Goal: Information Seeking & Learning: Check status

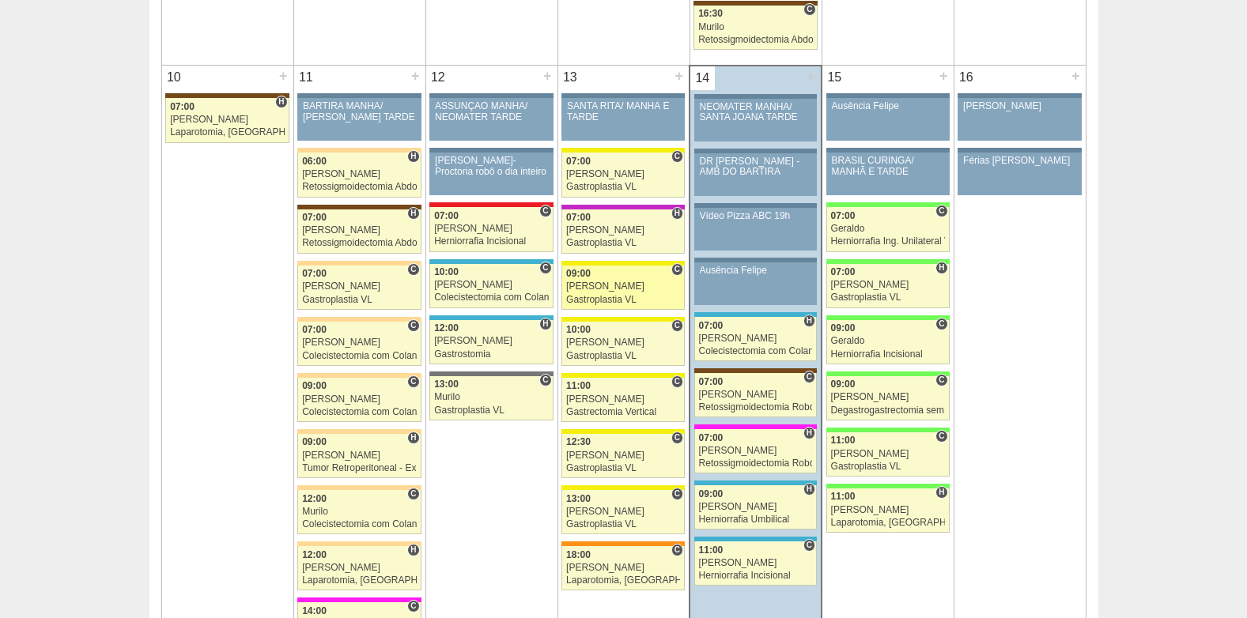
scroll to position [1897, 0]
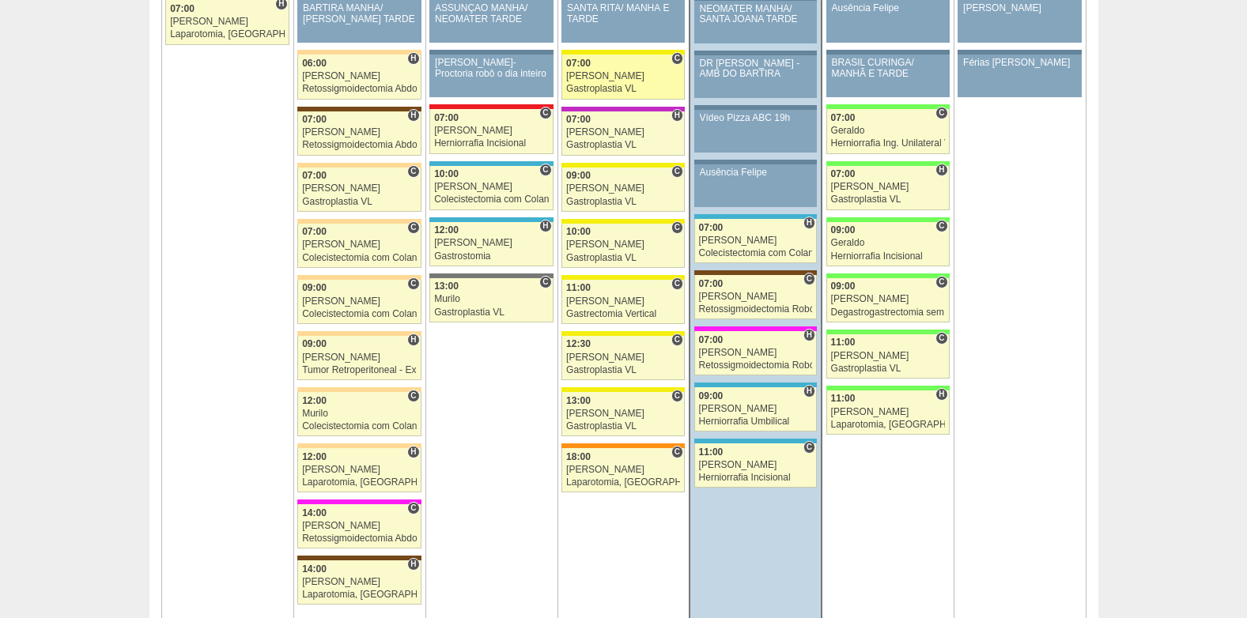
click at [589, 88] on div "Gastroplastia VL" at bounding box center [623, 89] width 114 height 10
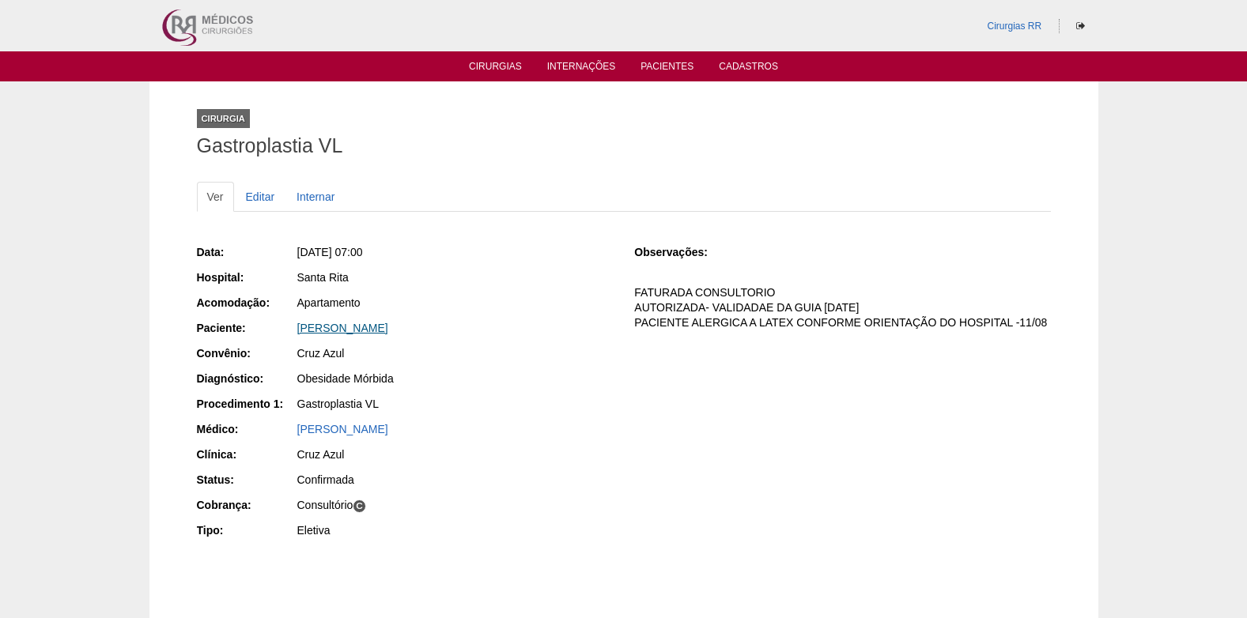
click at [380, 324] on link "[PERSON_NAME]" at bounding box center [342, 328] width 91 height 13
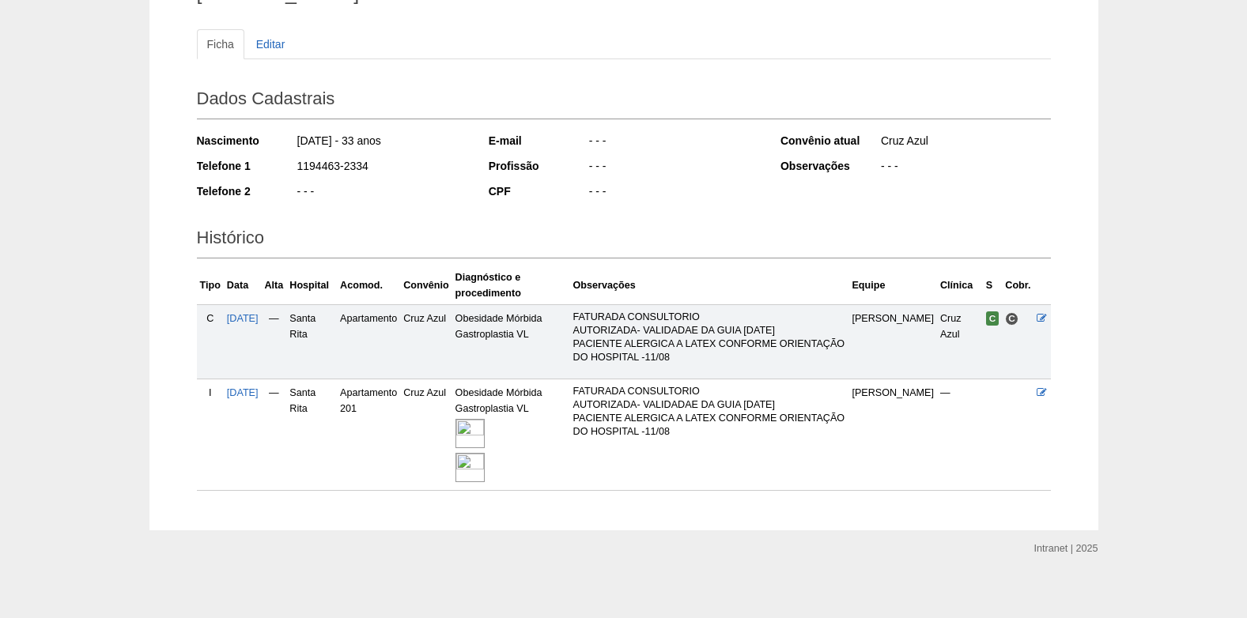
scroll to position [160, 0]
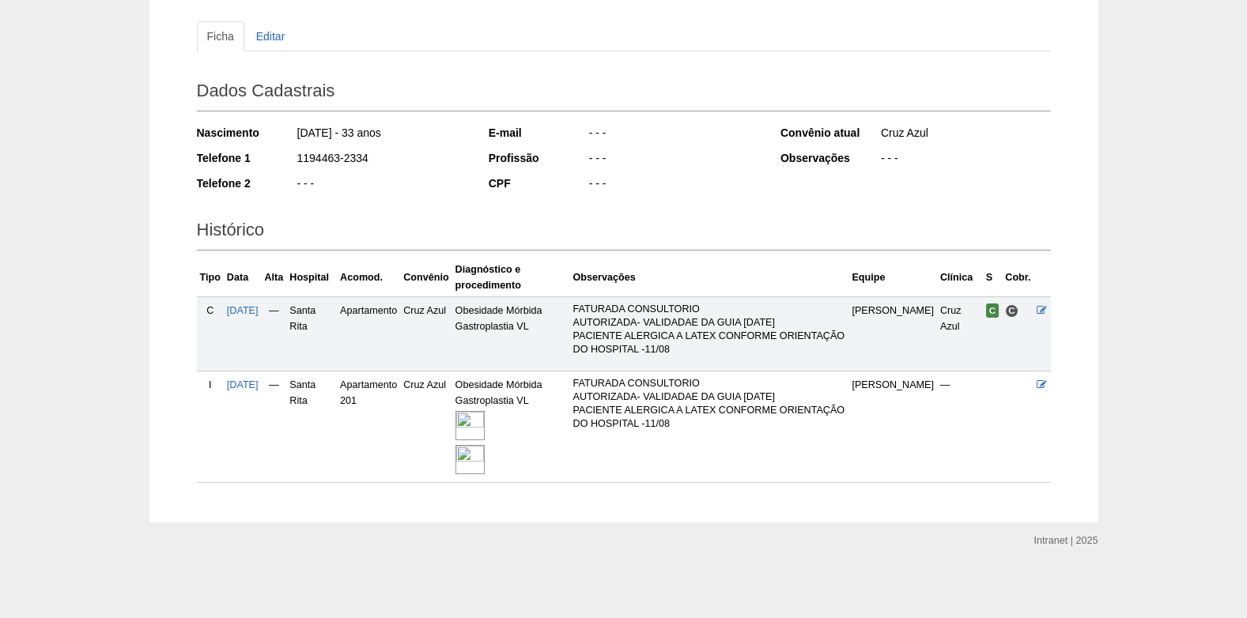
click at [485, 424] on img at bounding box center [469, 425] width 29 height 29
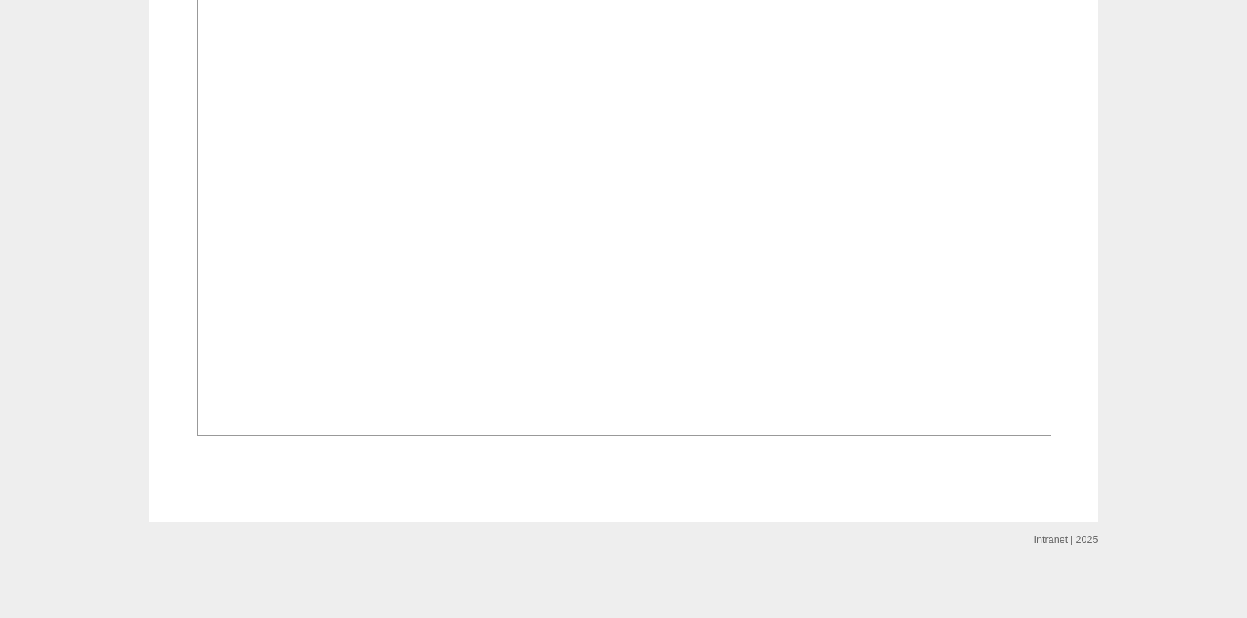
scroll to position [2134, 0]
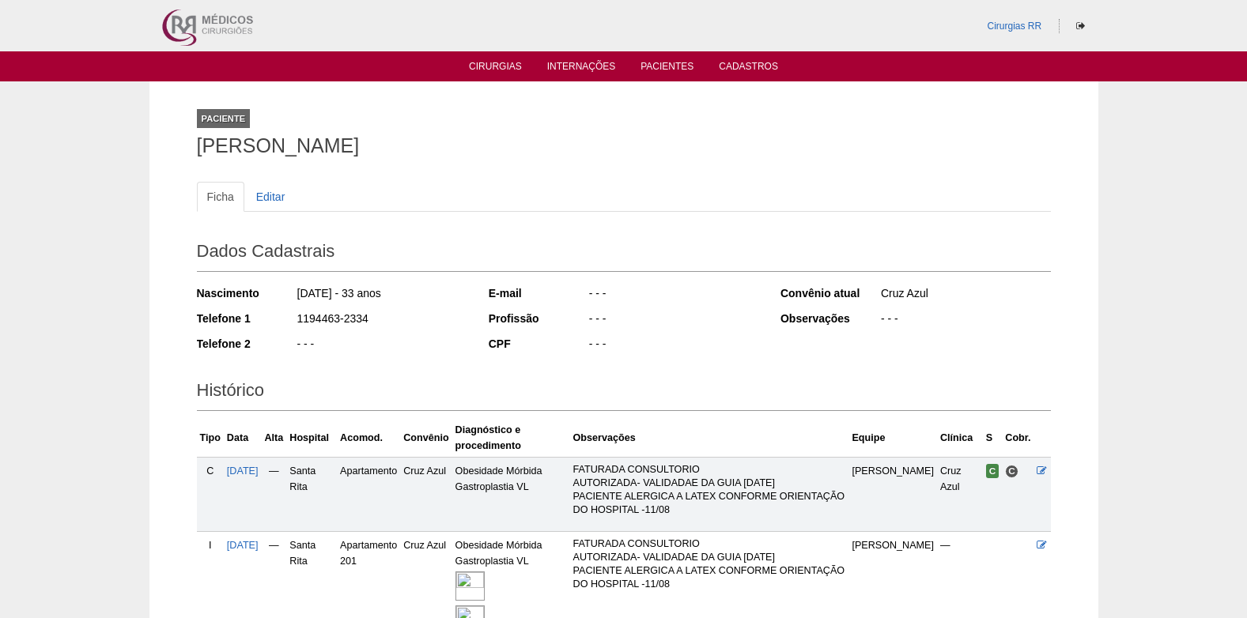
scroll to position [160, 0]
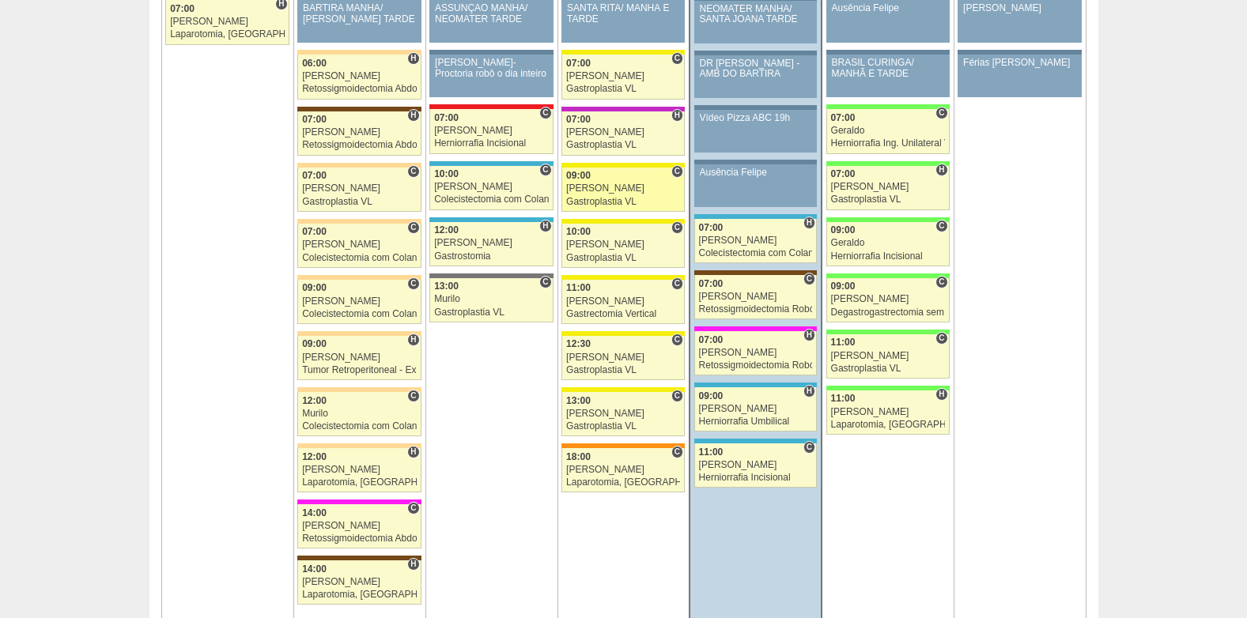
scroll to position [1897, 0]
click at [602, 168] on link "87343 Paulo Regina C 09:00 Paulo Regina Gastroplastia VL Hospital Santa Rita Cr…" at bounding box center [622, 190] width 123 height 44
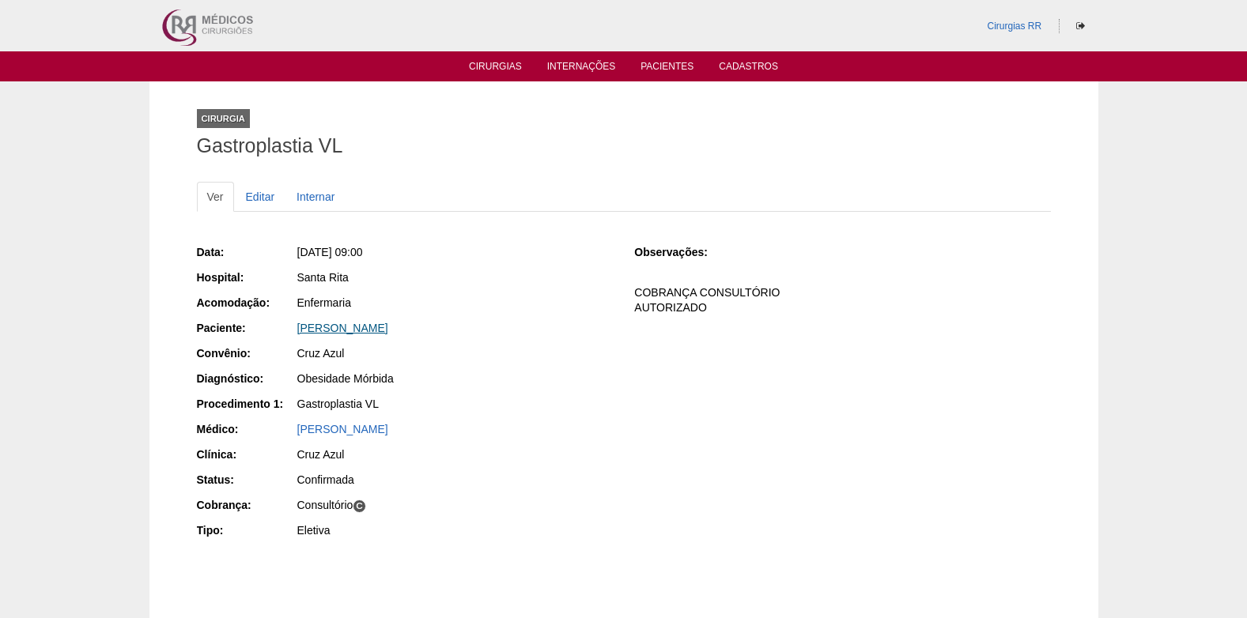
click at [356, 334] on link "[PERSON_NAME]" at bounding box center [342, 328] width 91 height 13
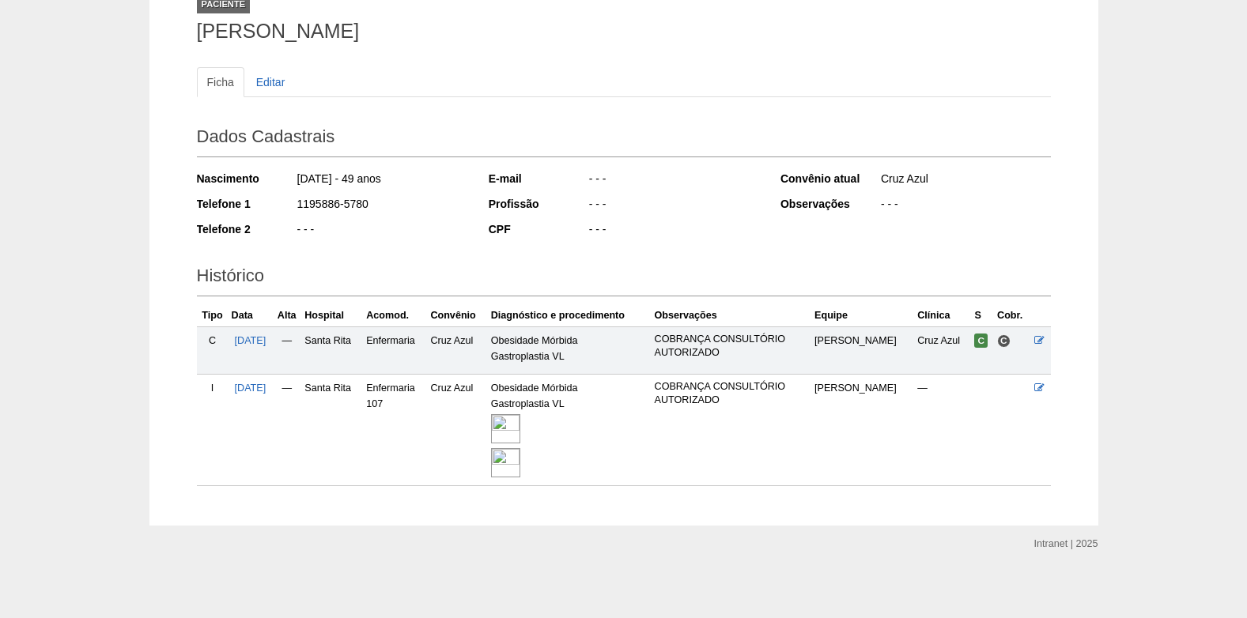
scroll to position [118, 0]
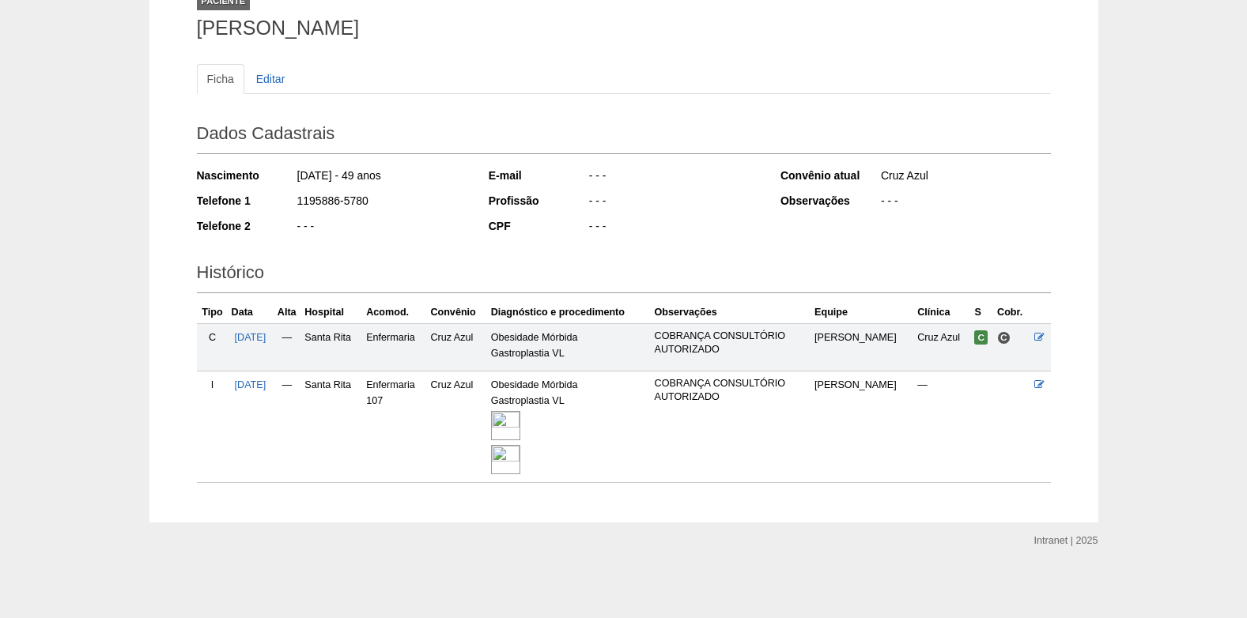
click at [520, 419] on img at bounding box center [505, 425] width 29 height 29
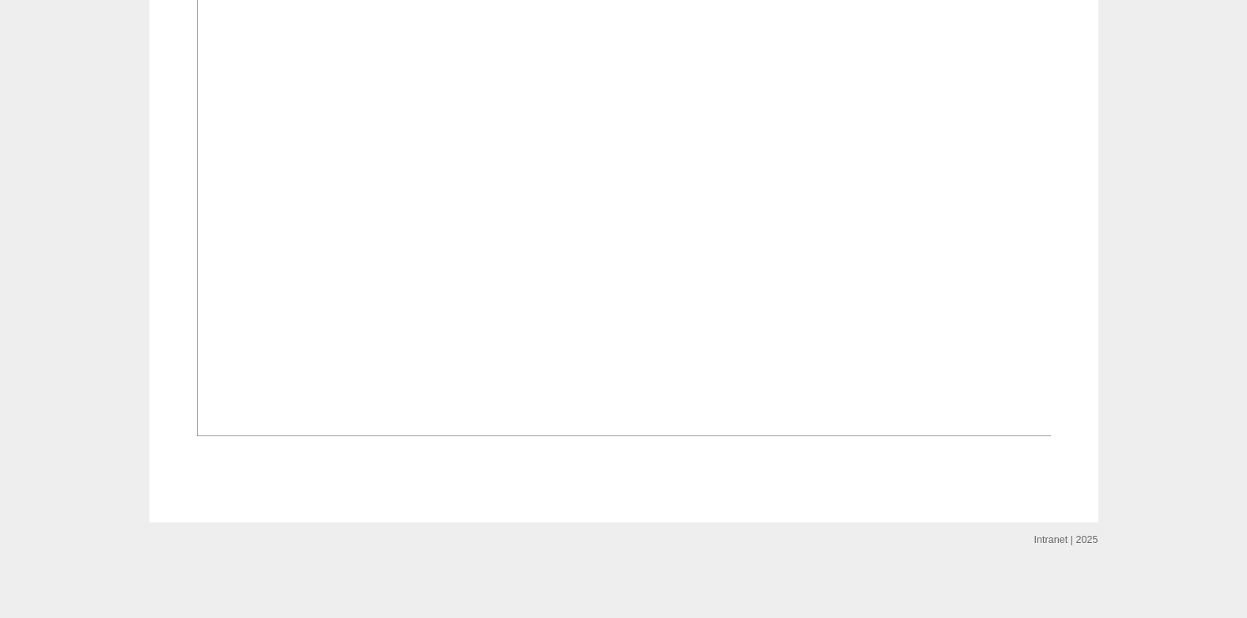
scroll to position [1964, 0]
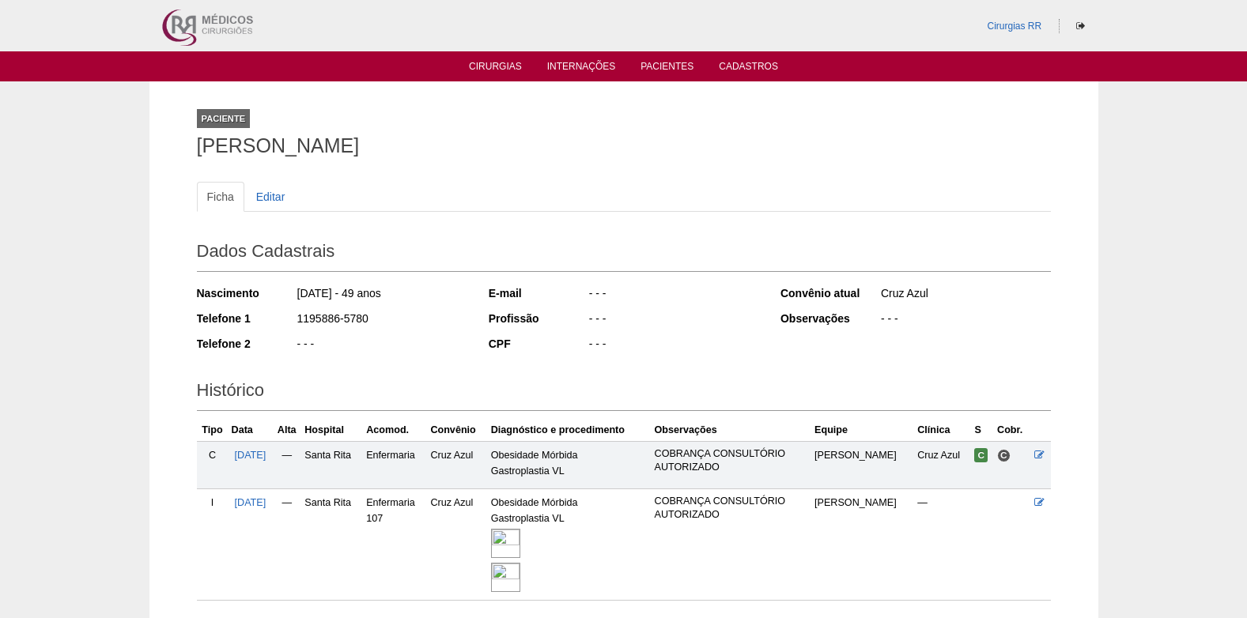
scroll to position [113, 0]
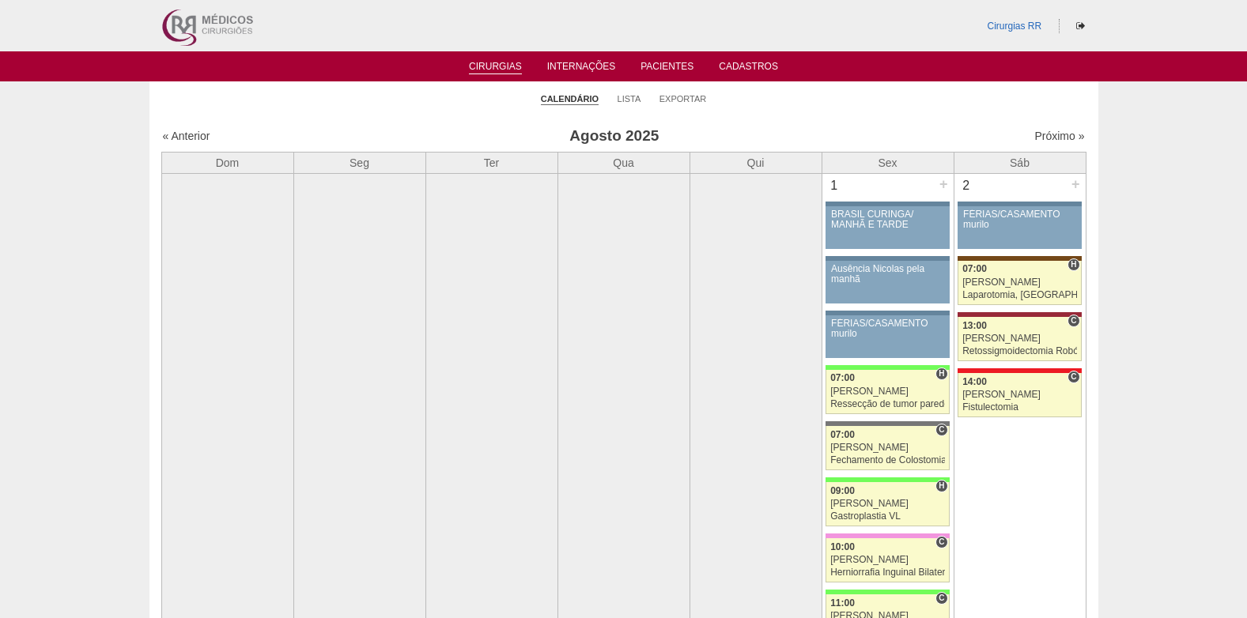
scroll to position [1897, 0]
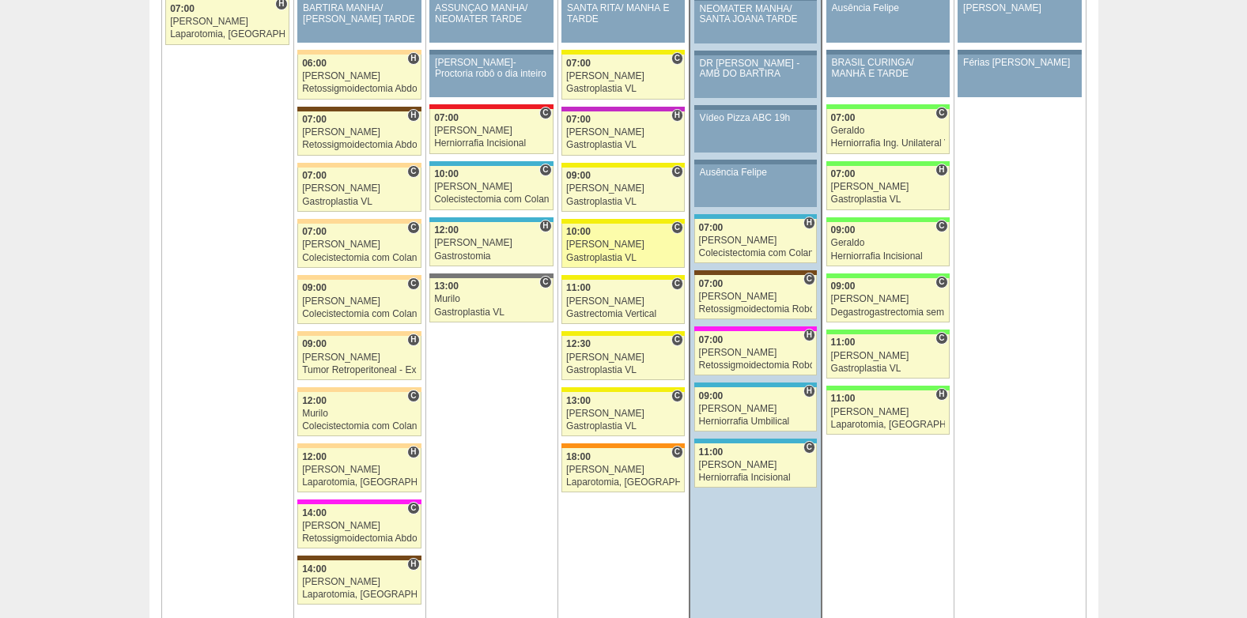
click at [609, 238] on link "87341 Paulo Regina C 10:00 Paulo Regina Gastroplastia VL Hospital Santa Rita Cr…" at bounding box center [622, 246] width 123 height 44
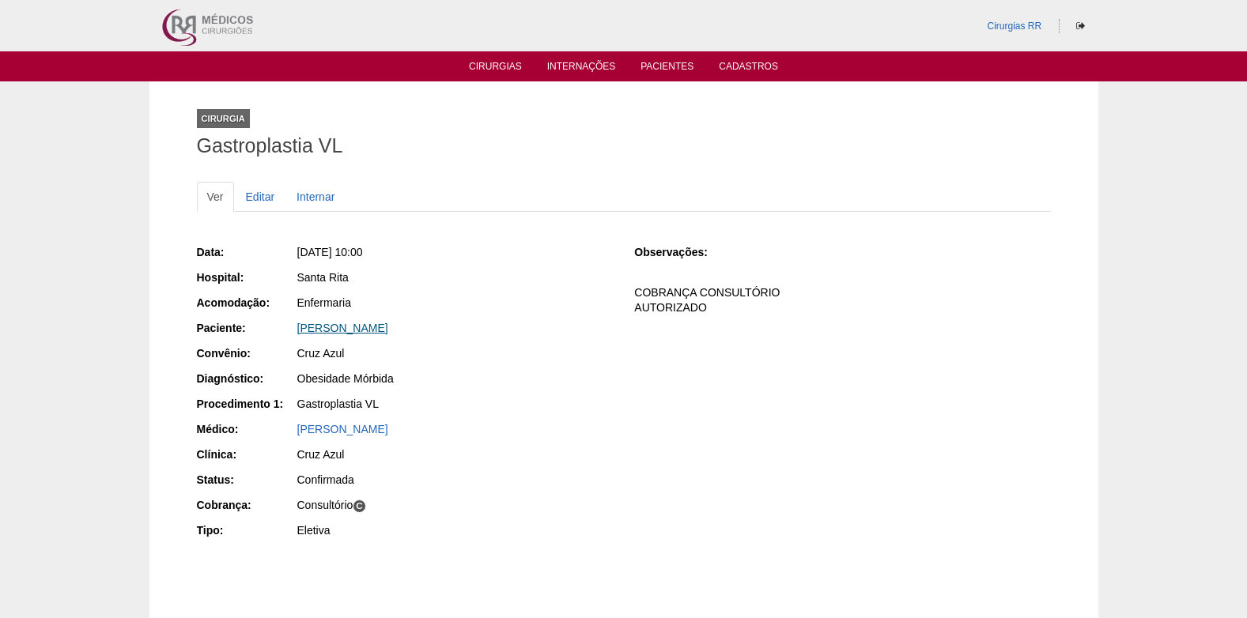
click at [388, 327] on link "[PERSON_NAME]" at bounding box center [342, 328] width 91 height 13
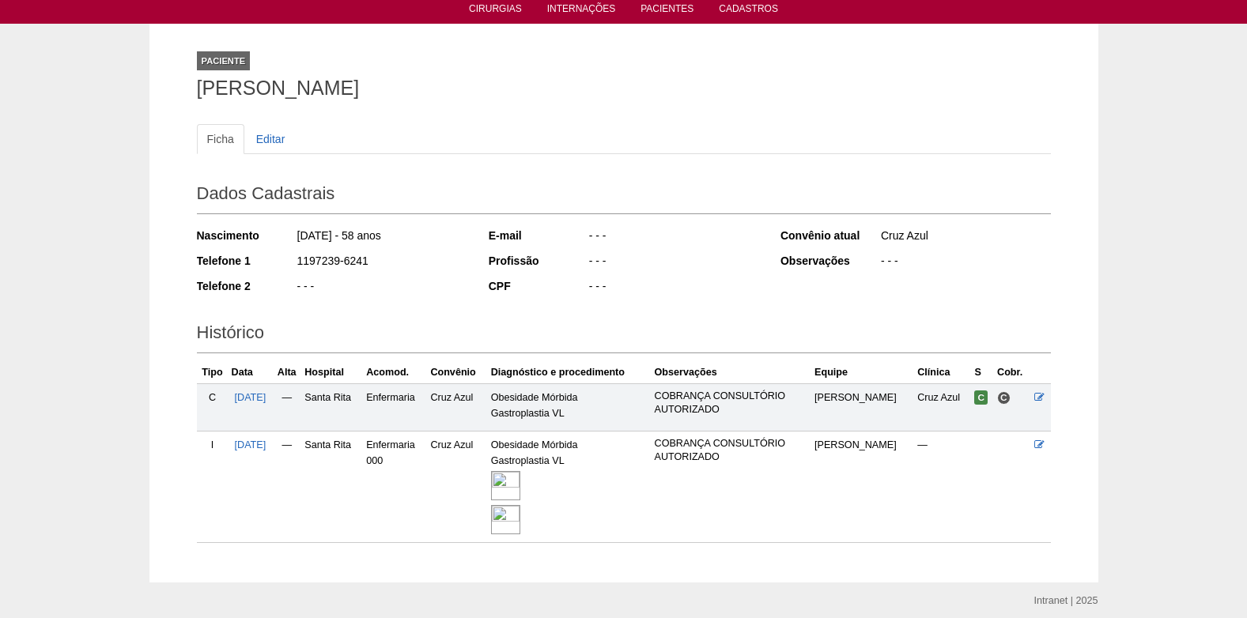
scroll to position [118, 0]
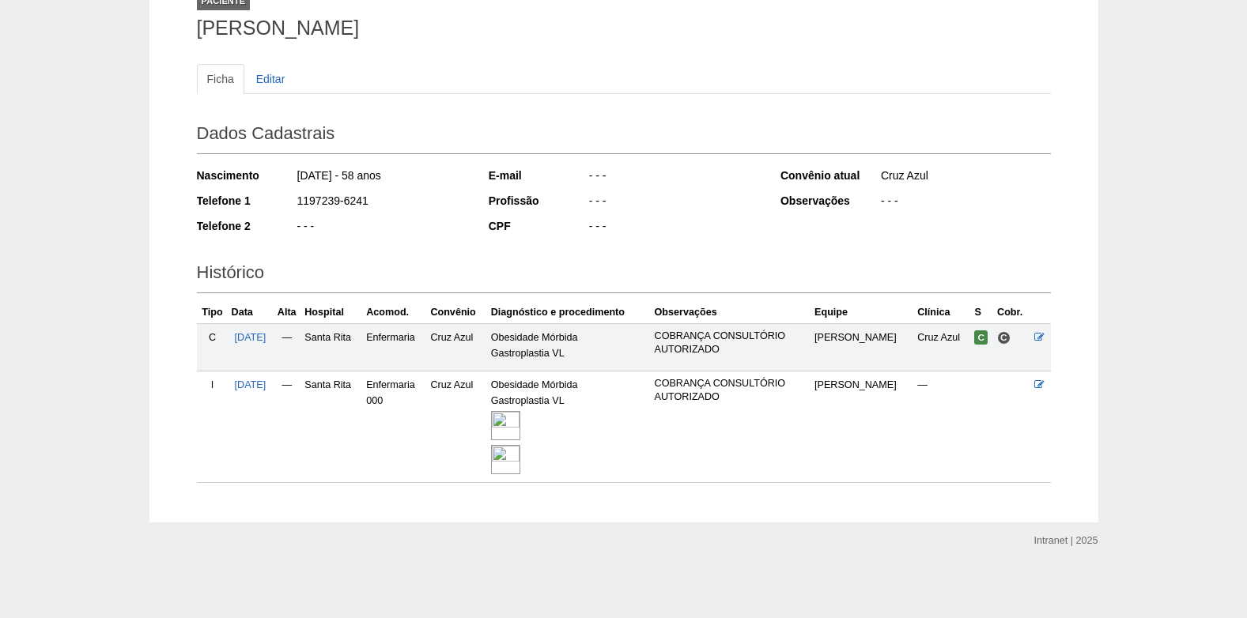
click at [520, 417] on img at bounding box center [505, 425] width 29 height 29
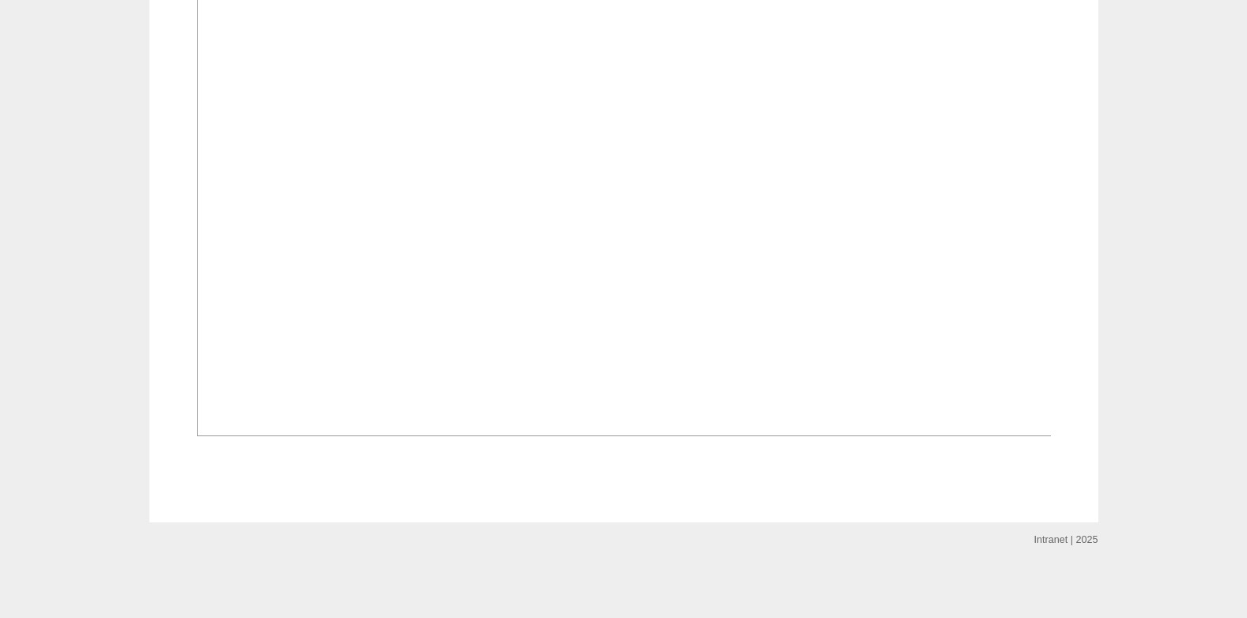
scroll to position [1964, 0]
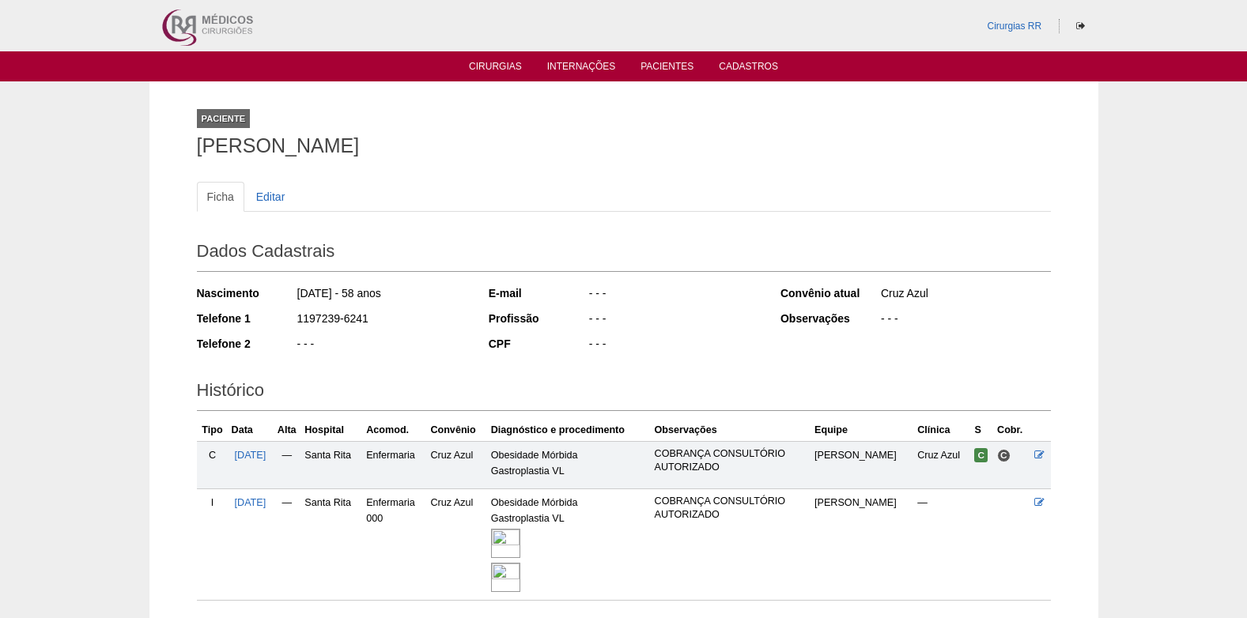
scroll to position [113, 0]
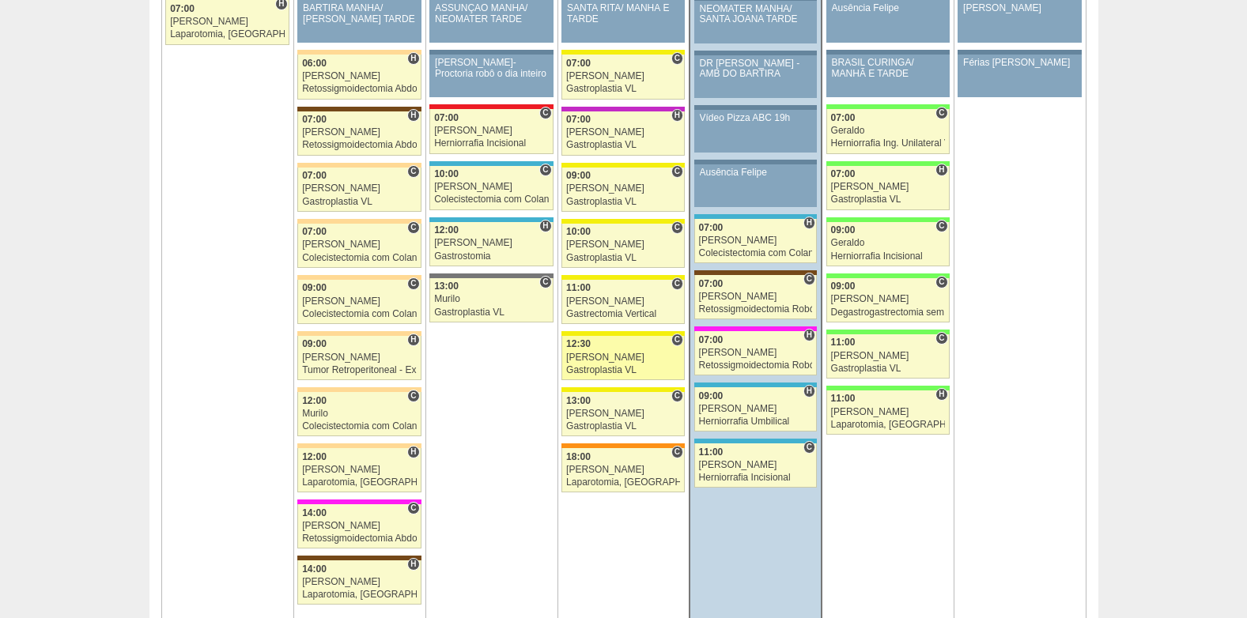
scroll to position [1897, 0]
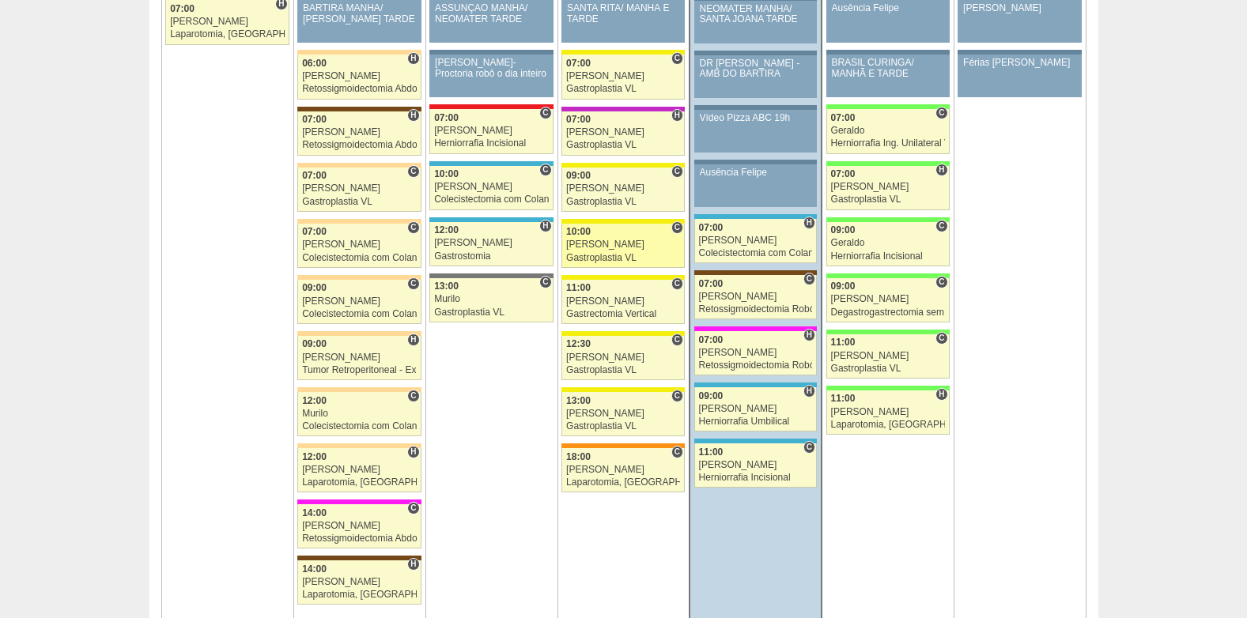
click at [611, 247] on div "[PERSON_NAME]" at bounding box center [623, 245] width 114 height 10
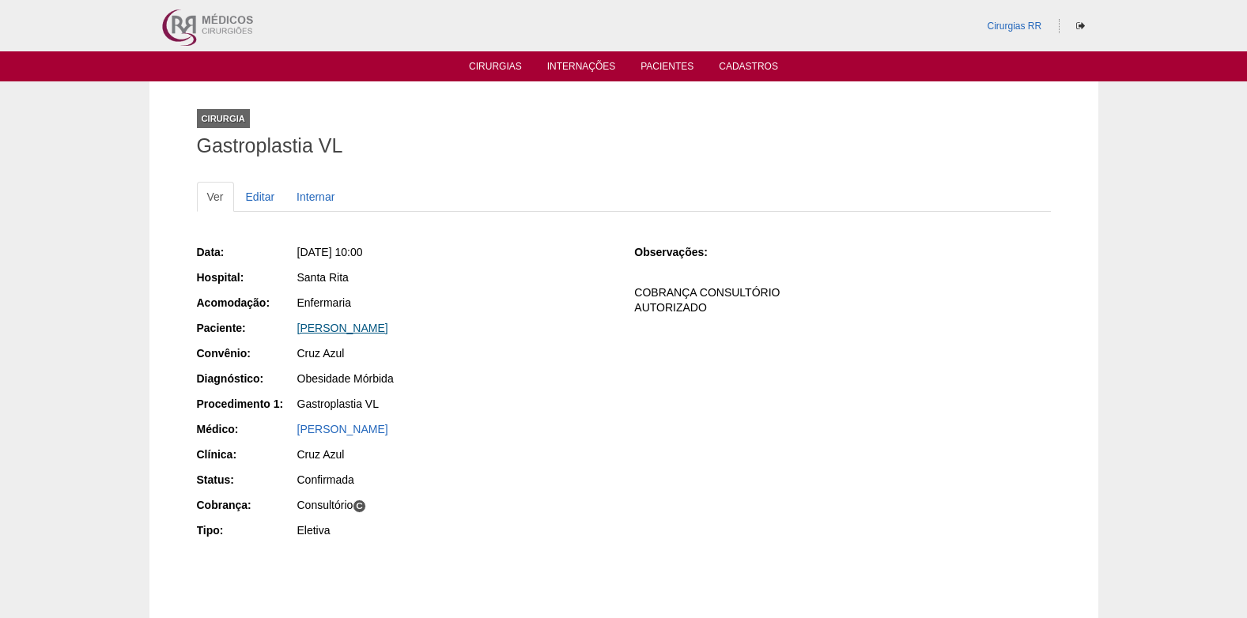
click at [387, 327] on link "Silvana Galvão Romão Suner Arrabai" at bounding box center [342, 328] width 91 height 13
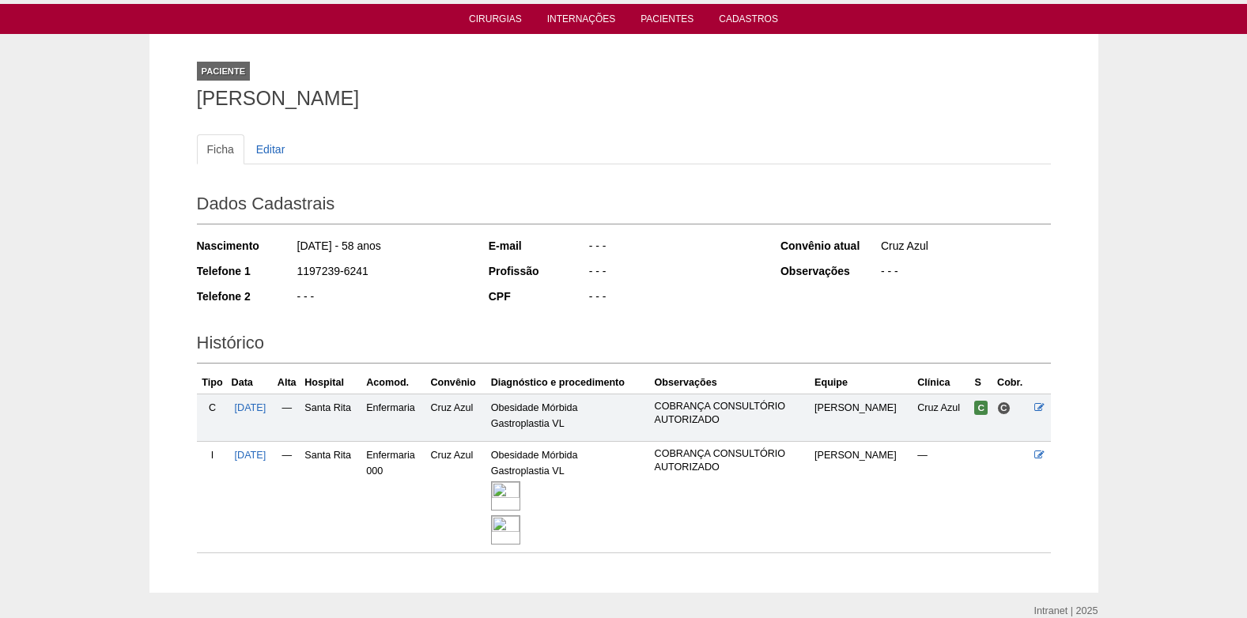
scroll to position [118, 0]
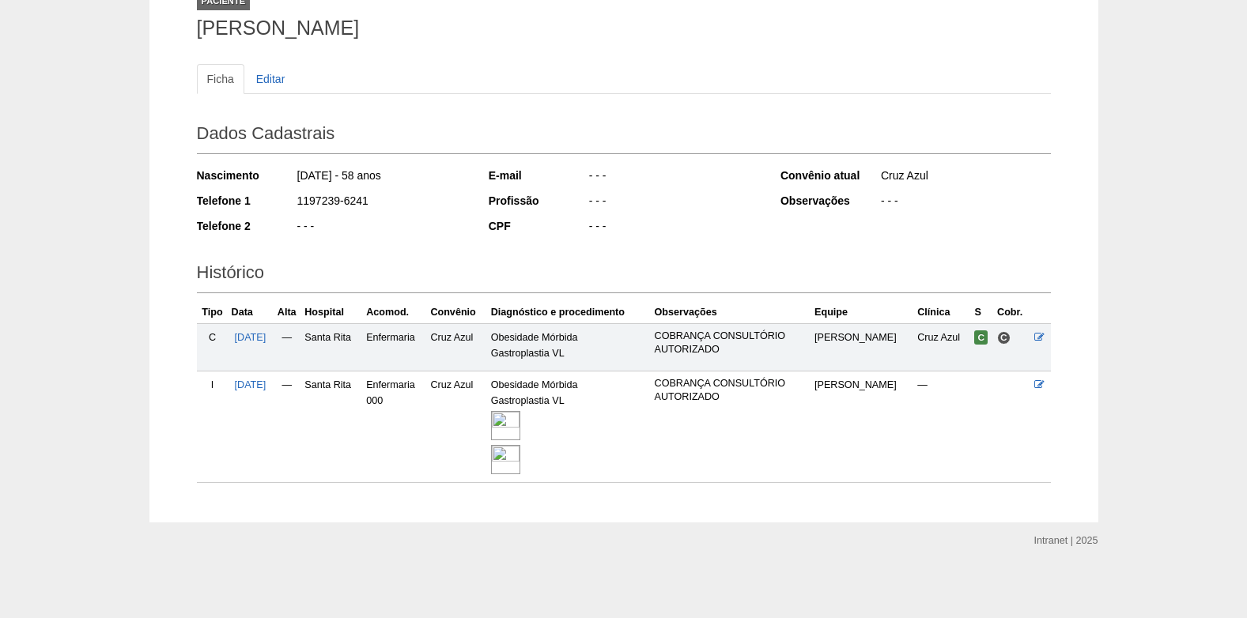
click at [520, 440] on img at bounding box center [505, 425] width 29 height 29
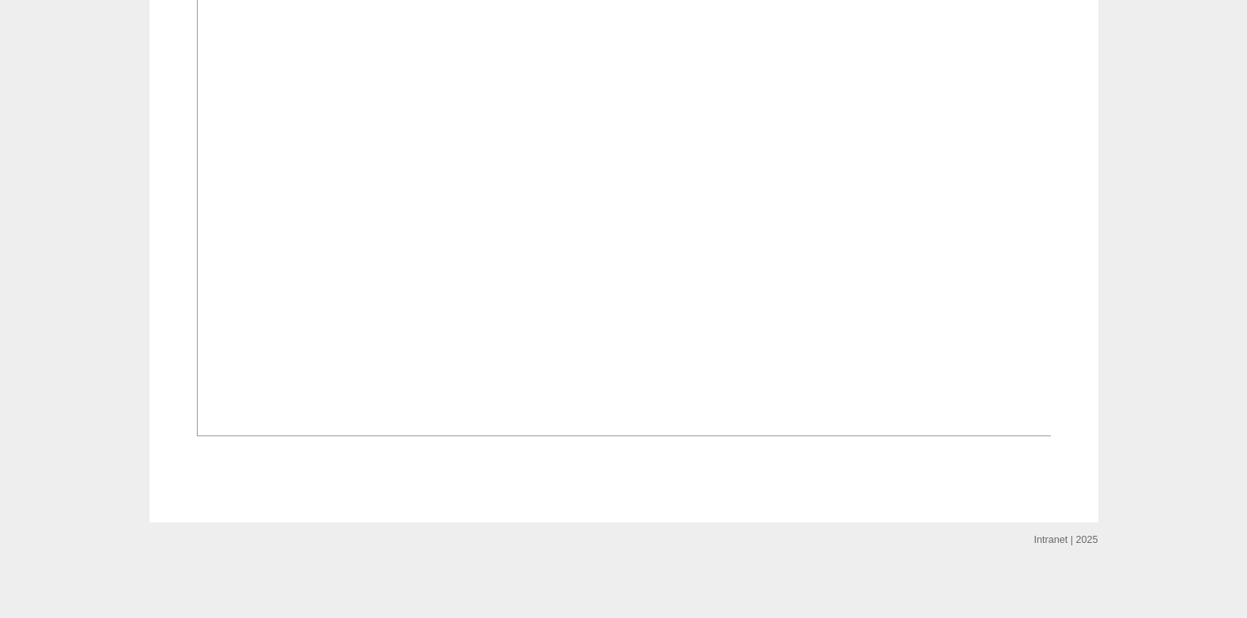
scroll to position [2213, 0]
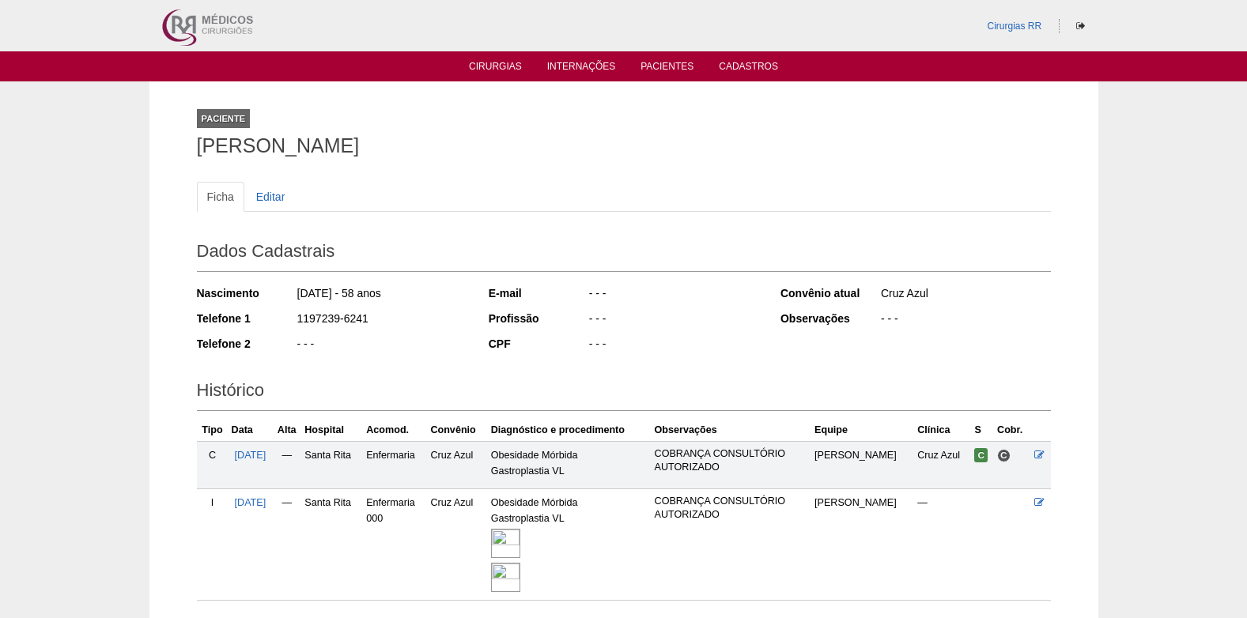
scroll to position [113, 0]
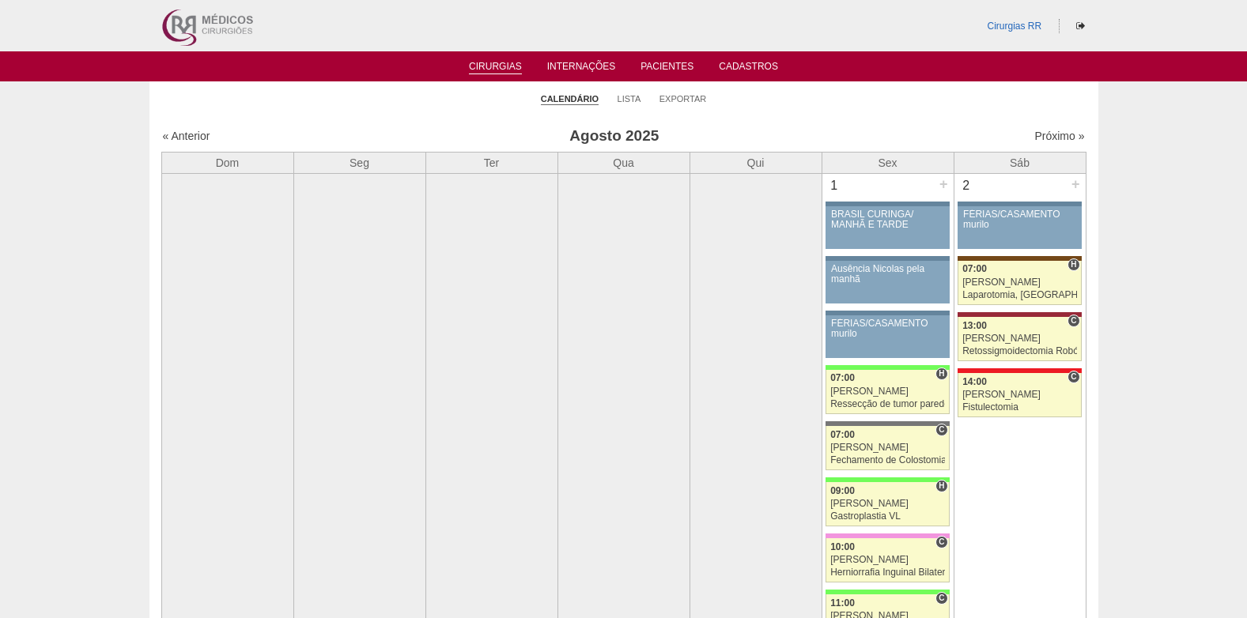
scroll to position [1897, 0]
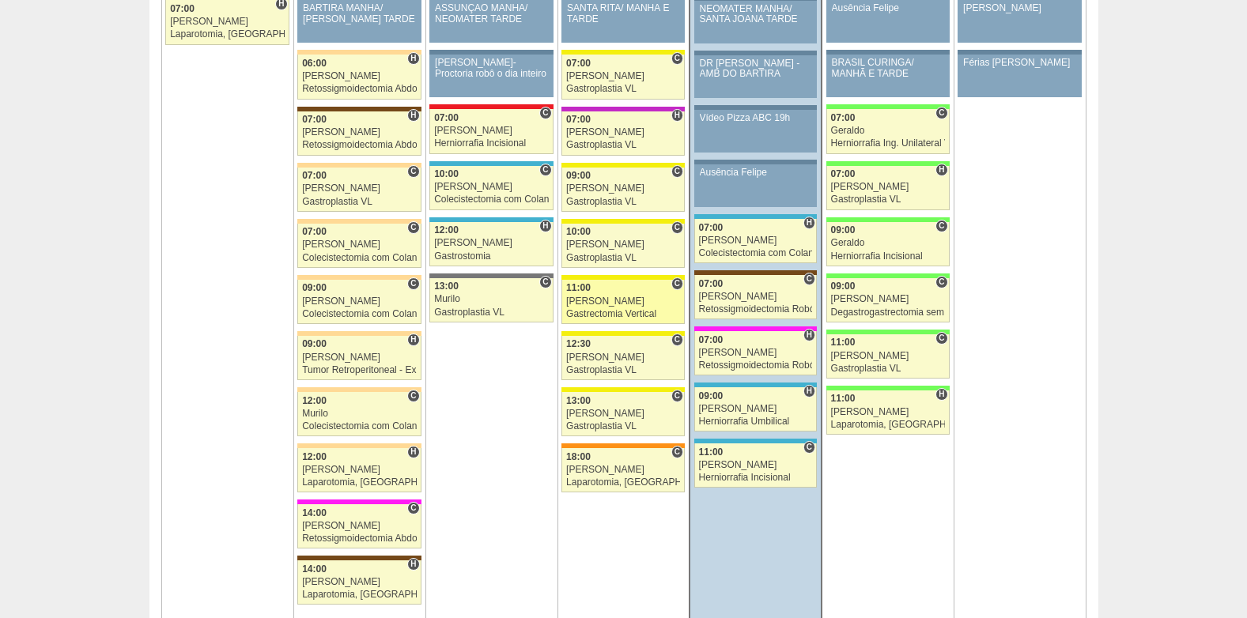
click at [621, 292] on div "11:00" at bounding box center [623, 288] width 114 height 10
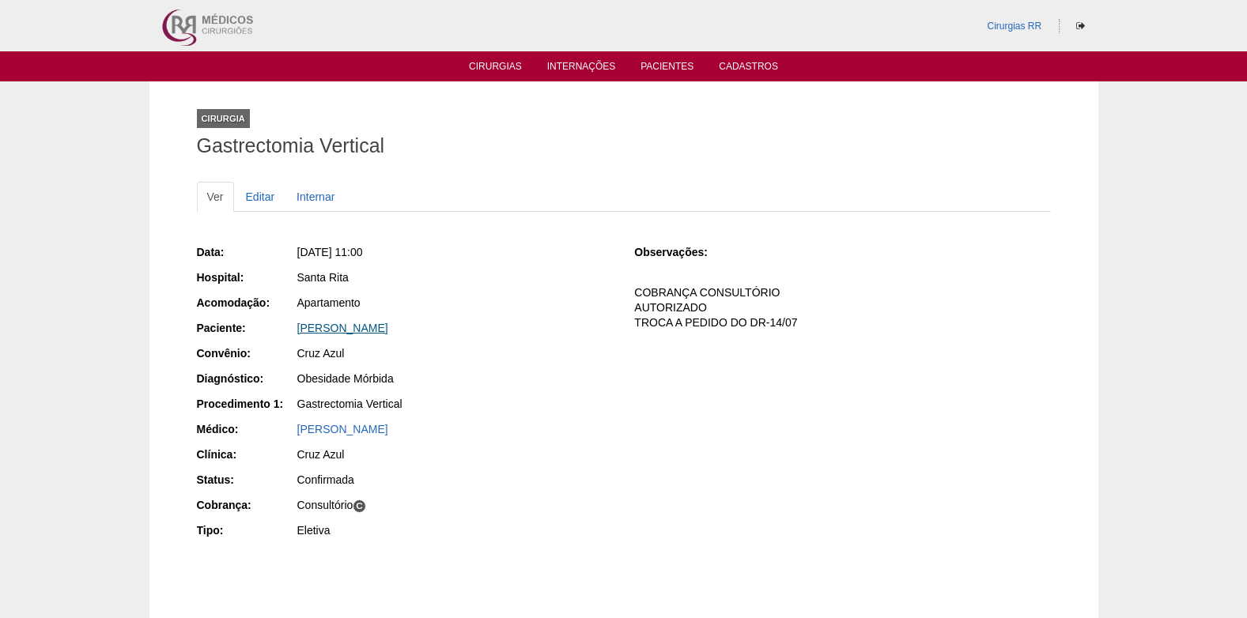
click at [388, 329] on link "[PERSON_NAME]" at bounding box center [342, 328] width 91 height 13
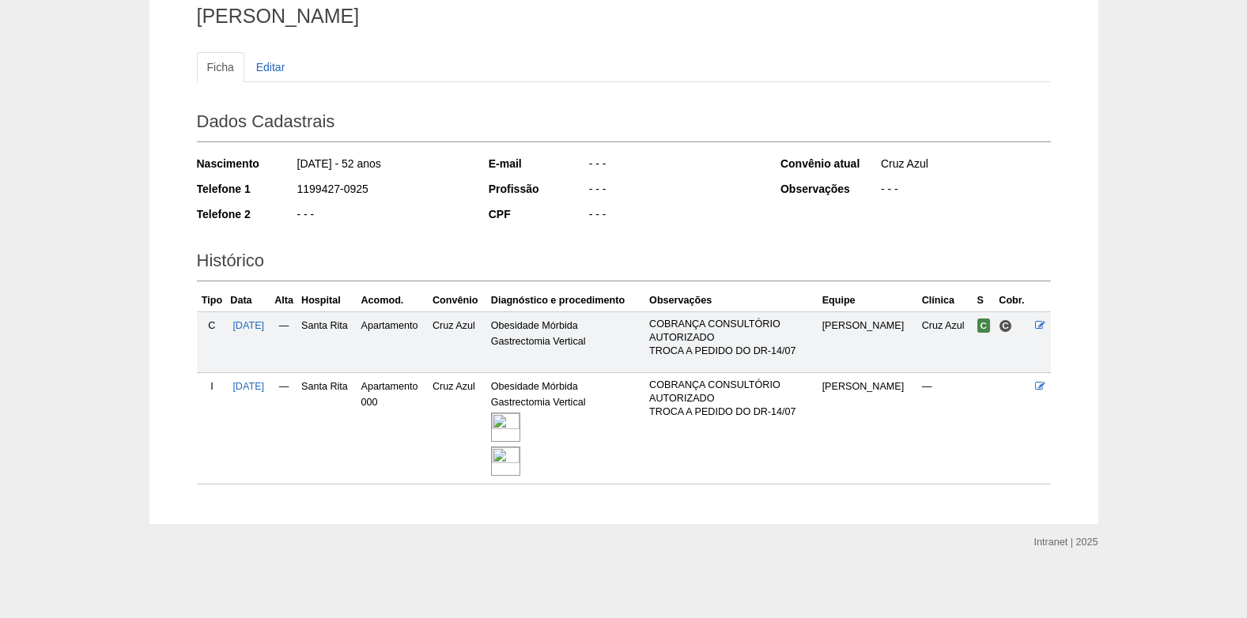
scroll to position [131, 0]
click at [520, 430] on img at bounding box center [505, 425] width 29 height 29
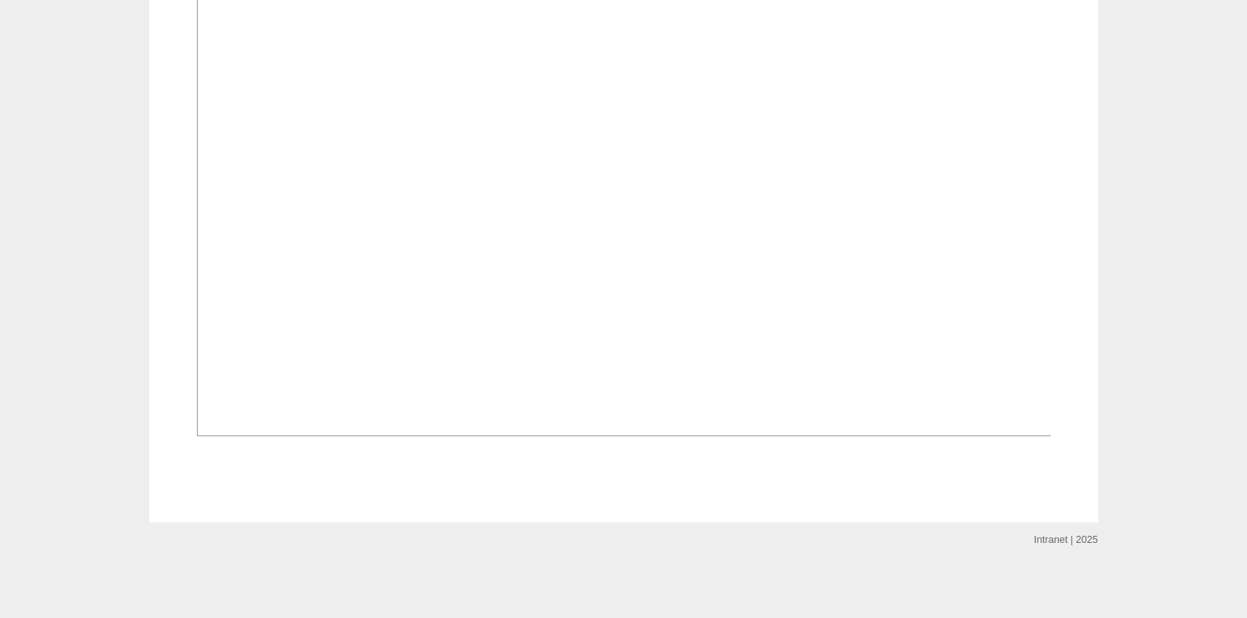
scroll to position [2122, 0]
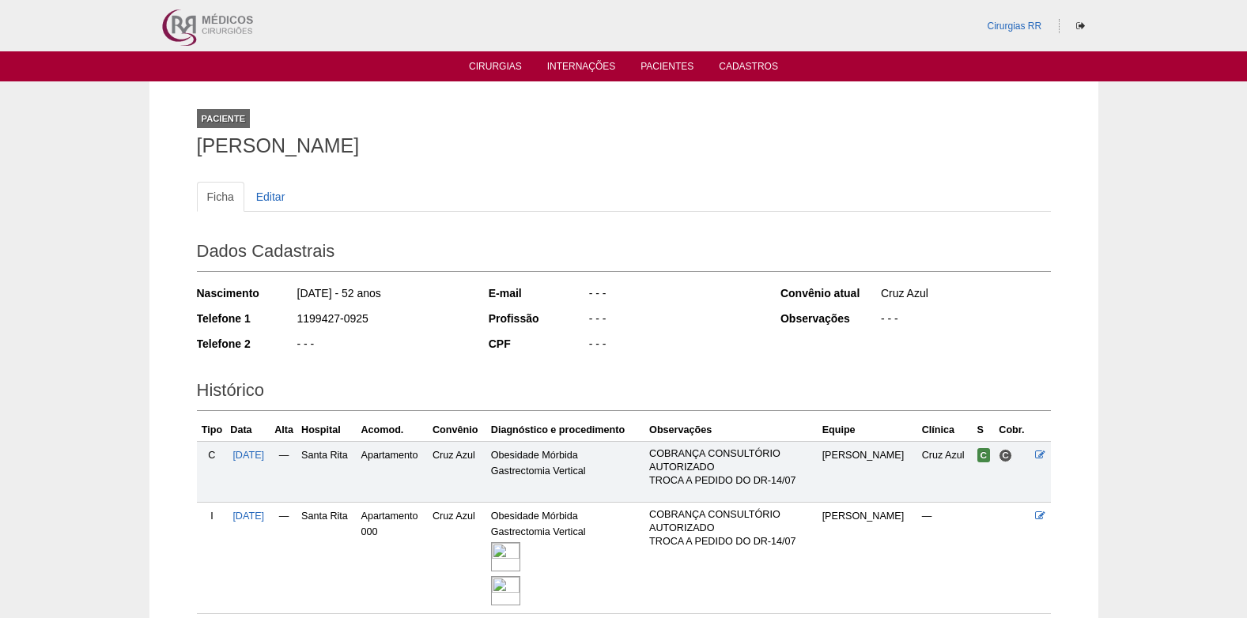
scroll to position [131, 0]
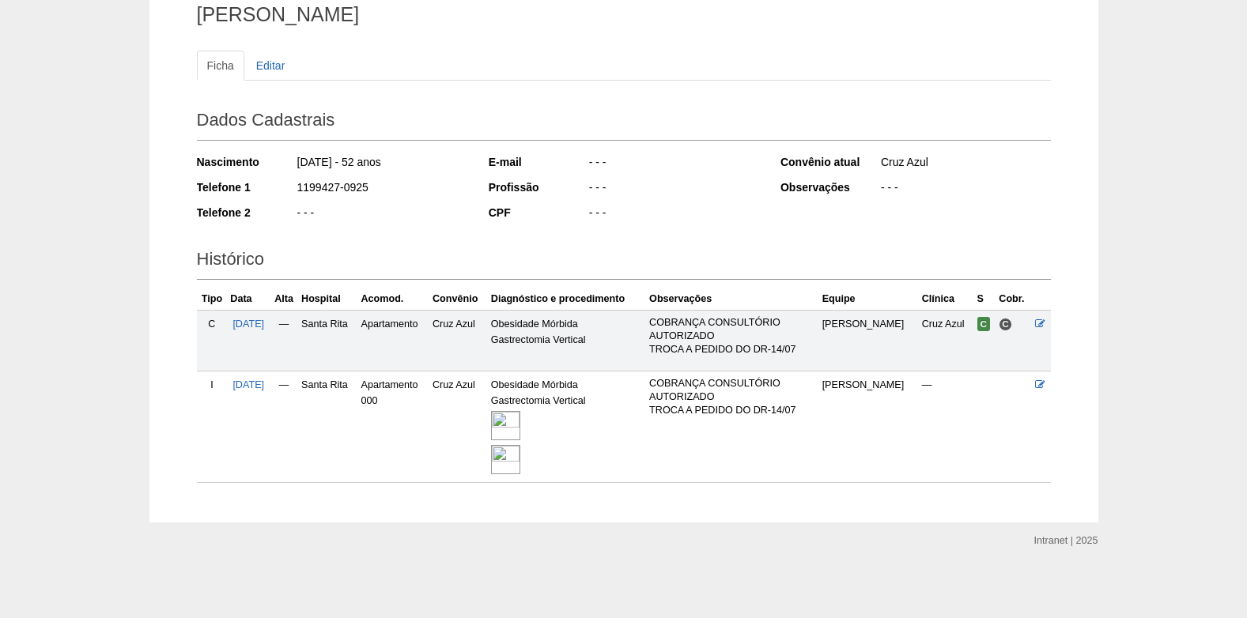
click at [519, 455] on img at bounding box center [505, 459] width 29 height 29
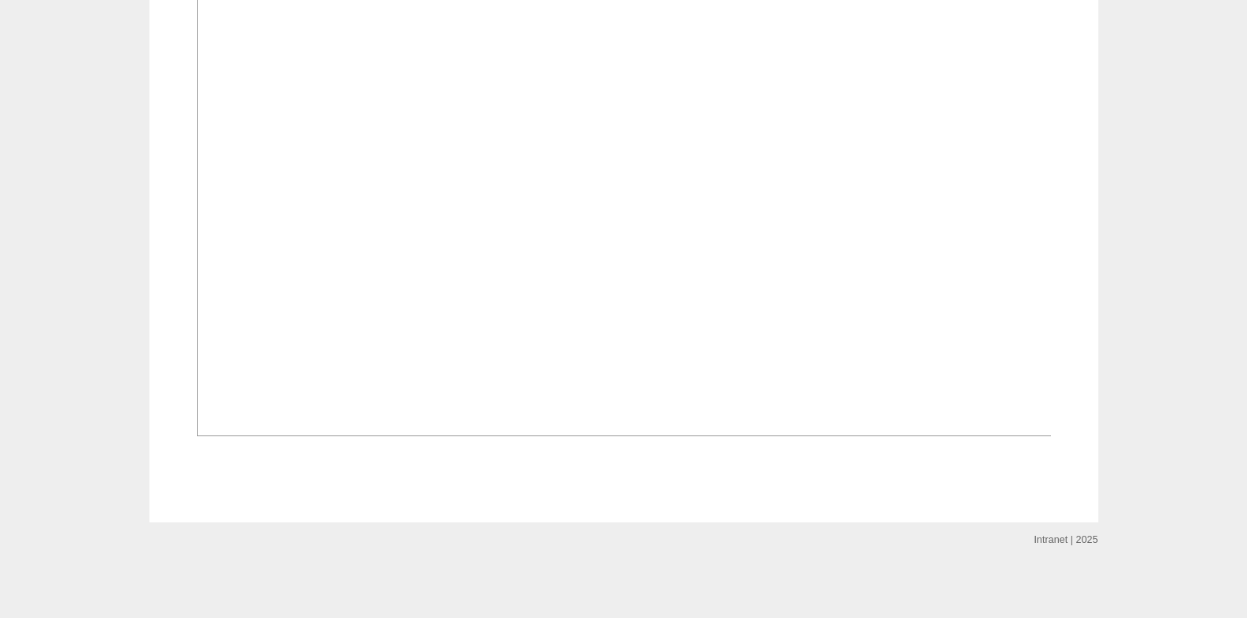
scroll to position [1581, 0]
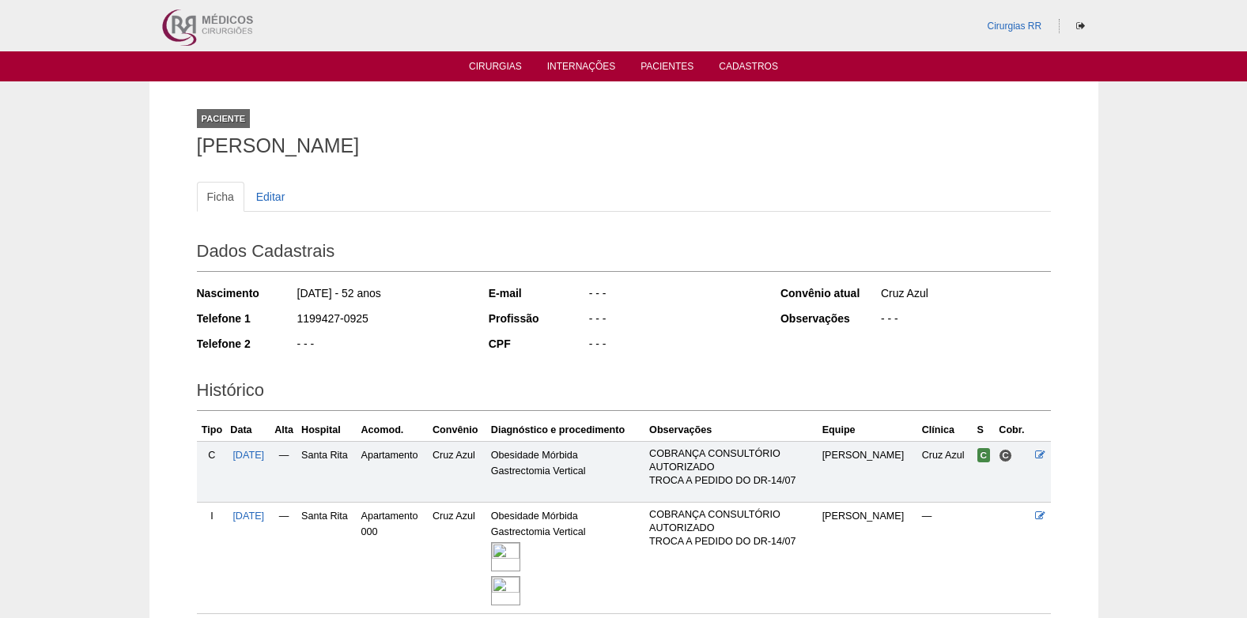
scroll to position [131, 0]
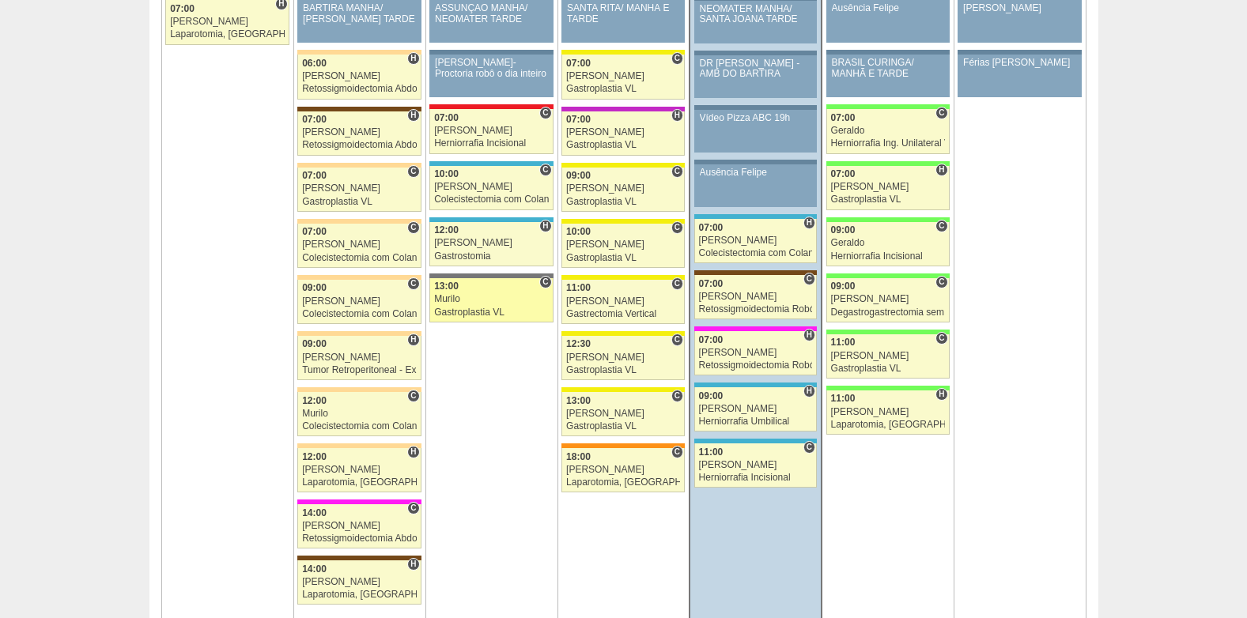
scroll to position [1897, 0]
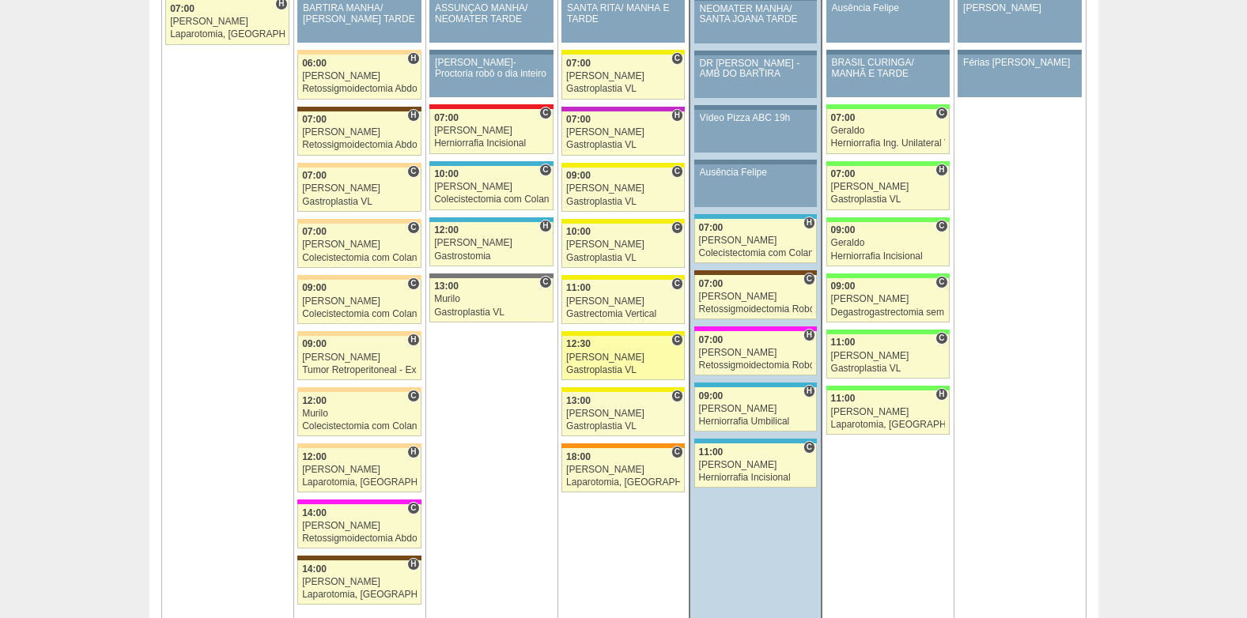
click at [583, 362] on div "Ana Paula" at bounding box center [623, 358] width 114 height 10
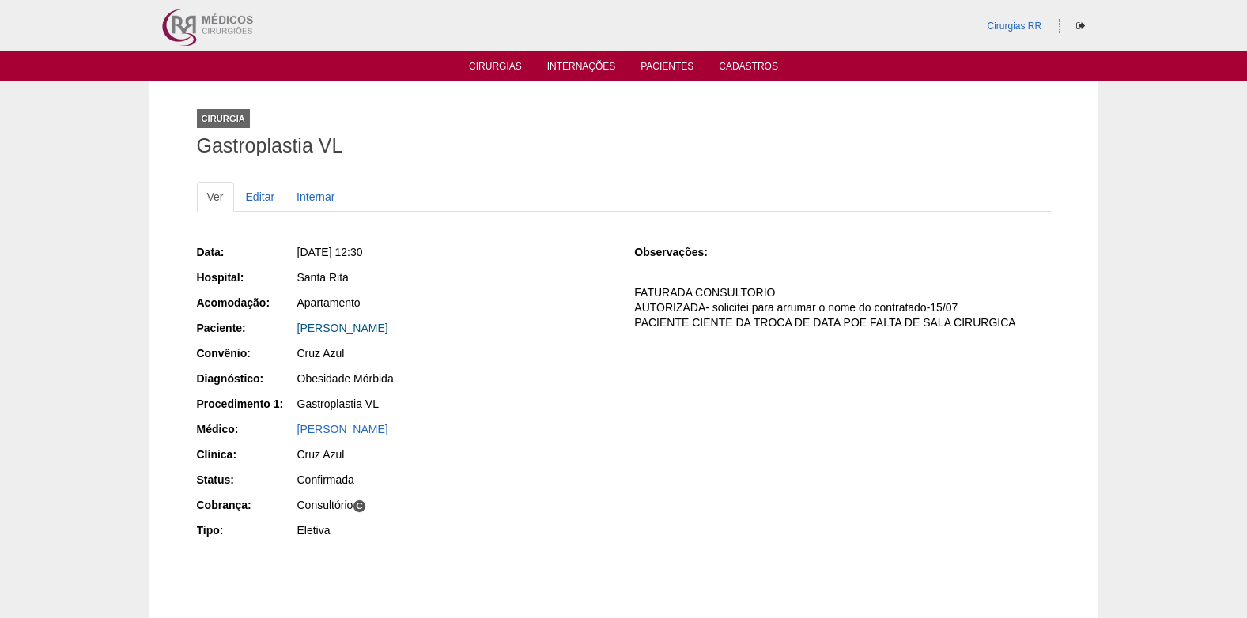
click at [352, 330] on link "[PERSON_NAME]" at bounding box center [342, 328] width 91 height 13
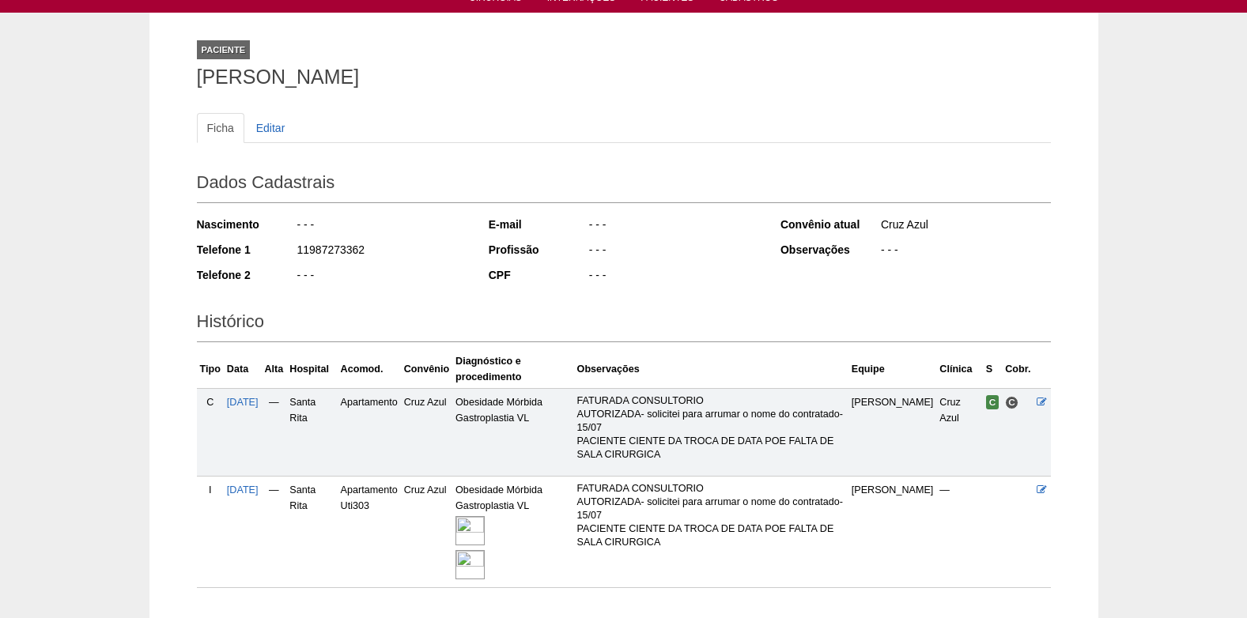
scroll to position [174, 0]
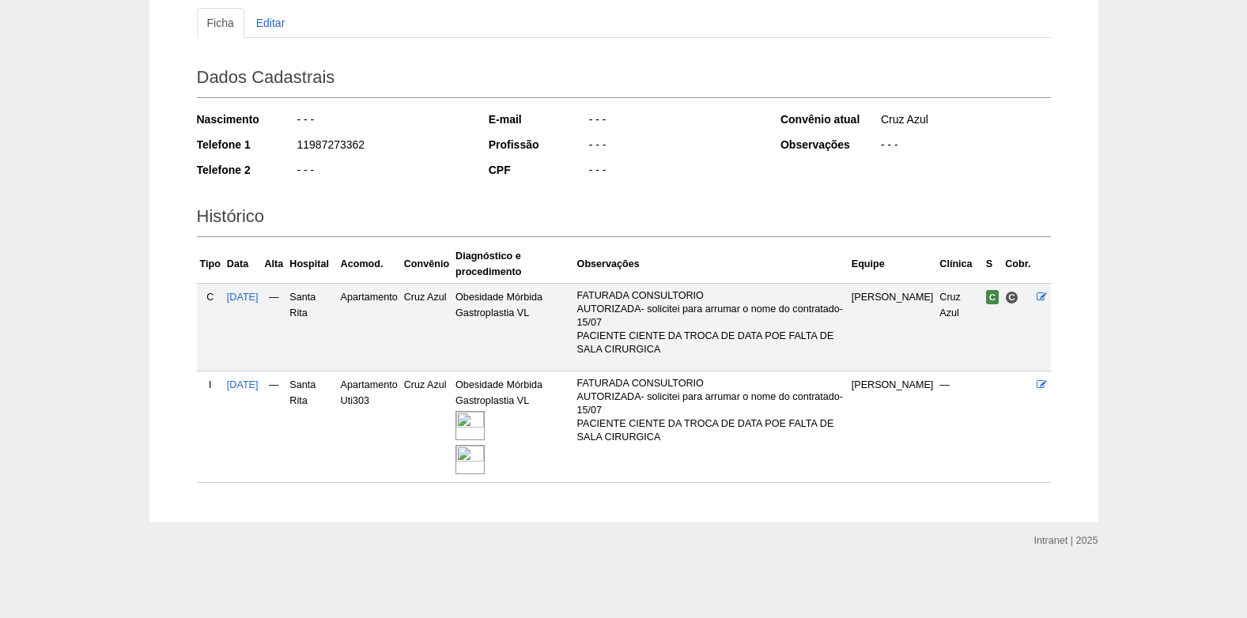
click at [485, 452] on img at bounding box center [469, 459] width 29 height 29
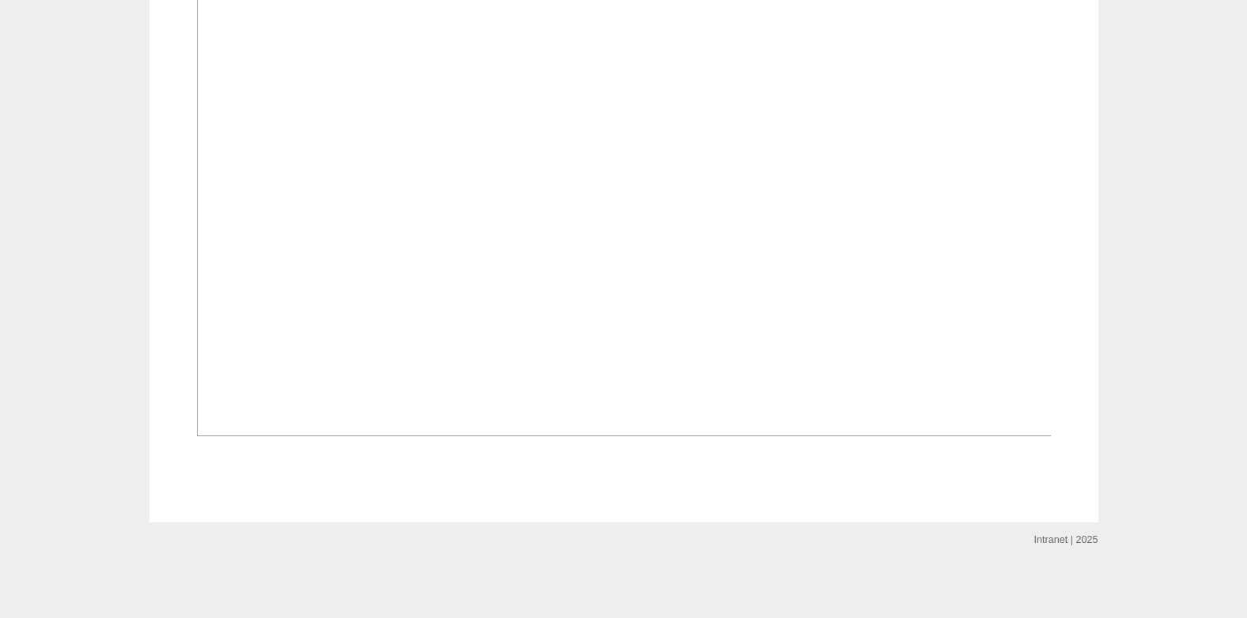
scroll to position [2359, 0]
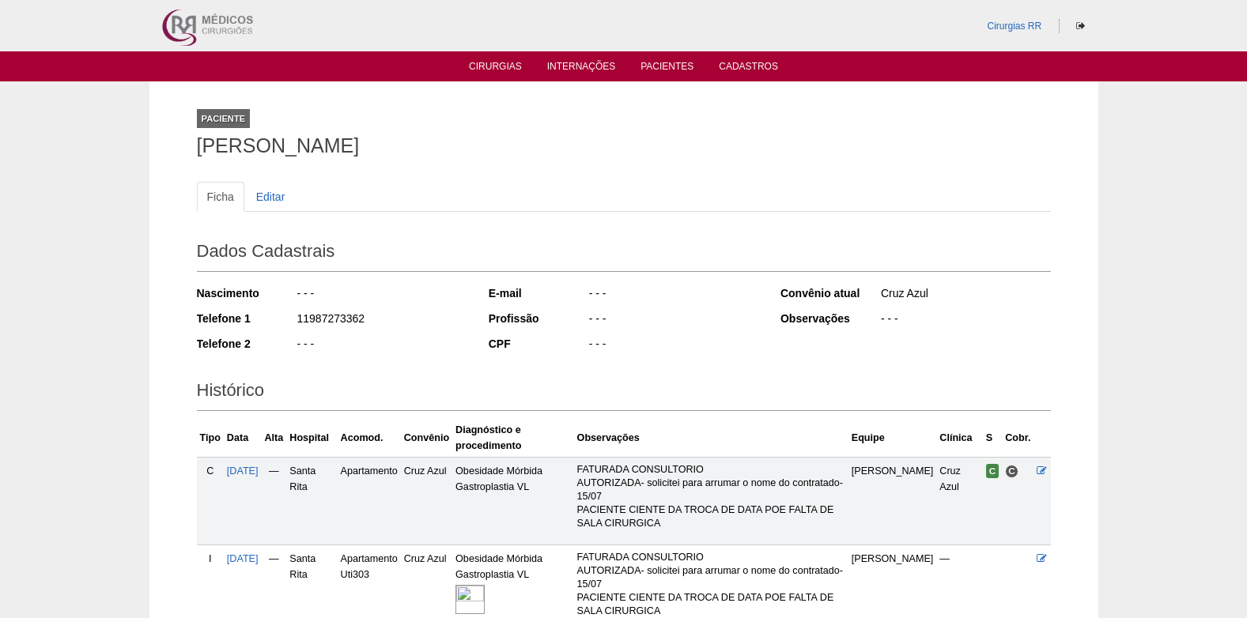
scroll to position [174, 0]
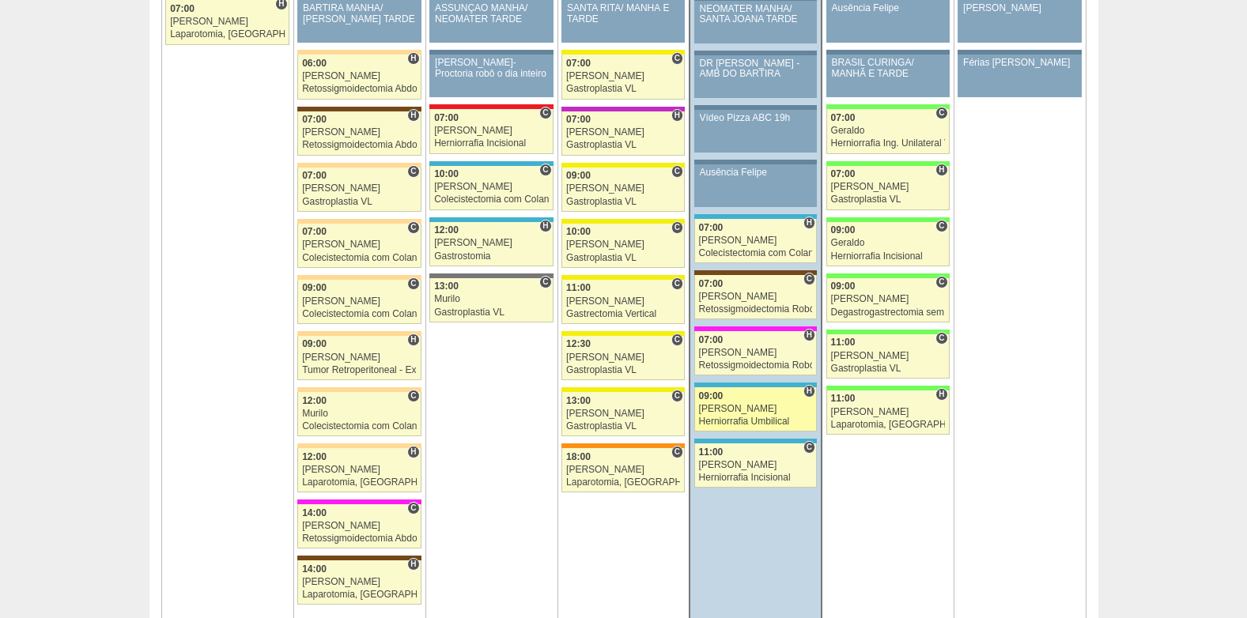
scroll to position [1897, 0]
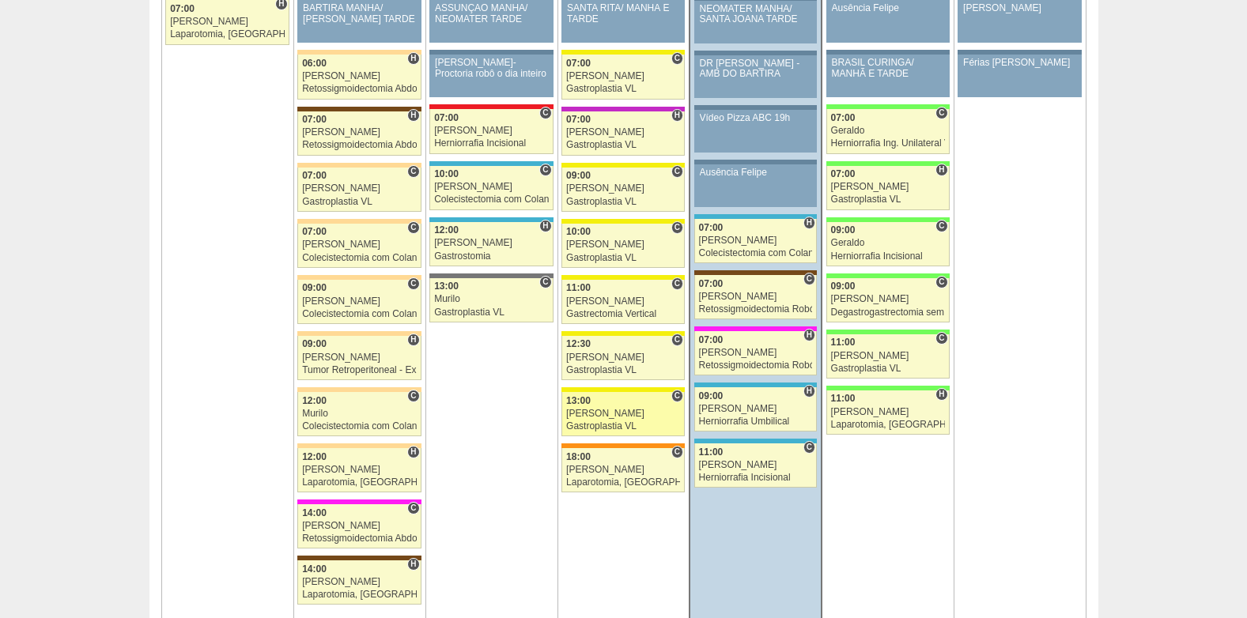
click at [616, 425] on div "Gastroplastia VL" at bounding box center [623, 426] width 114 height 10
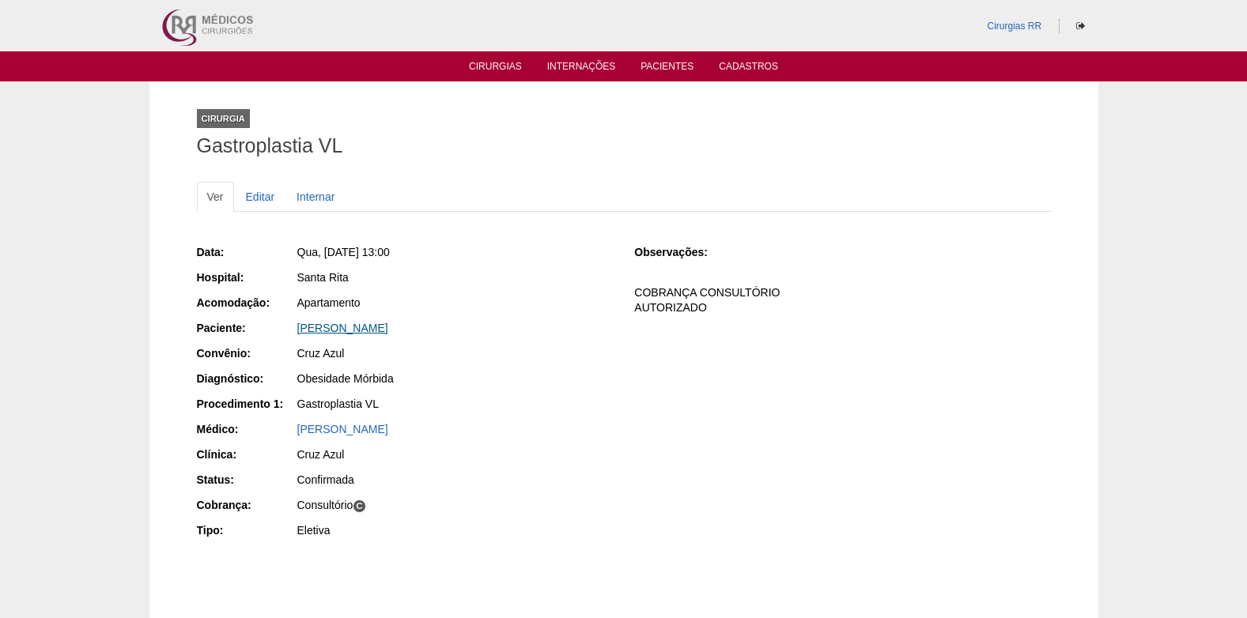
click at [350, 332] on link "[PERSON_NAME]" at bounding box center [342, 328] width 91 height 13
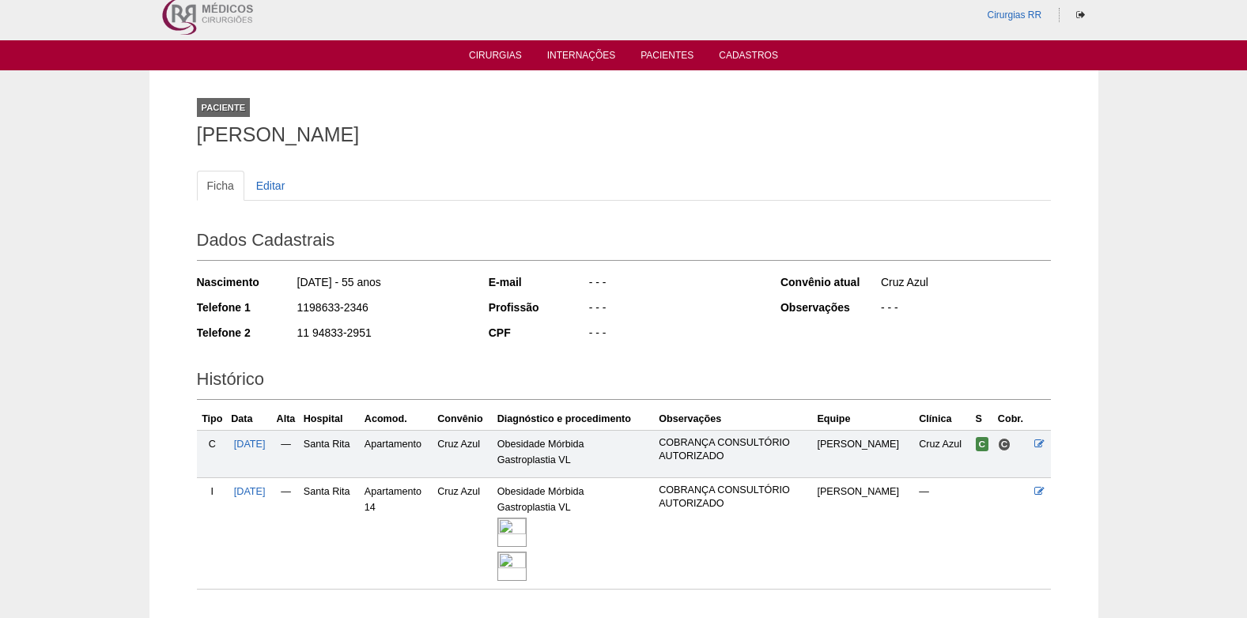
scroll to position [118, 0]
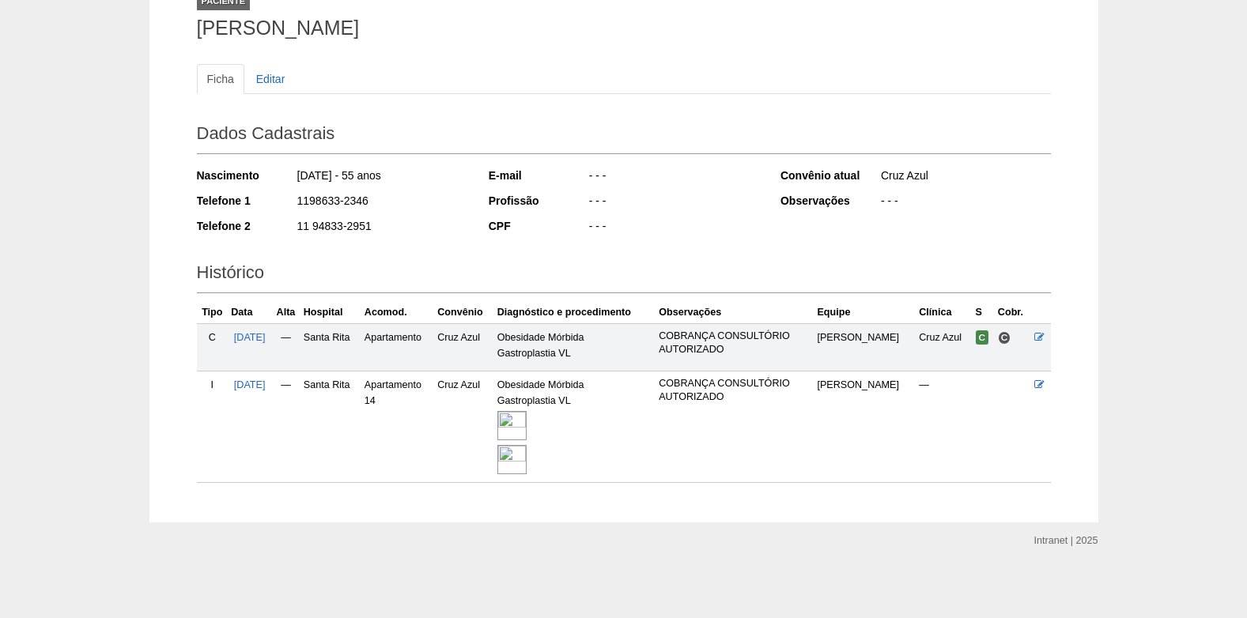
click at [526, 459] on img at bounding box center [511, 459] width 29 height 29
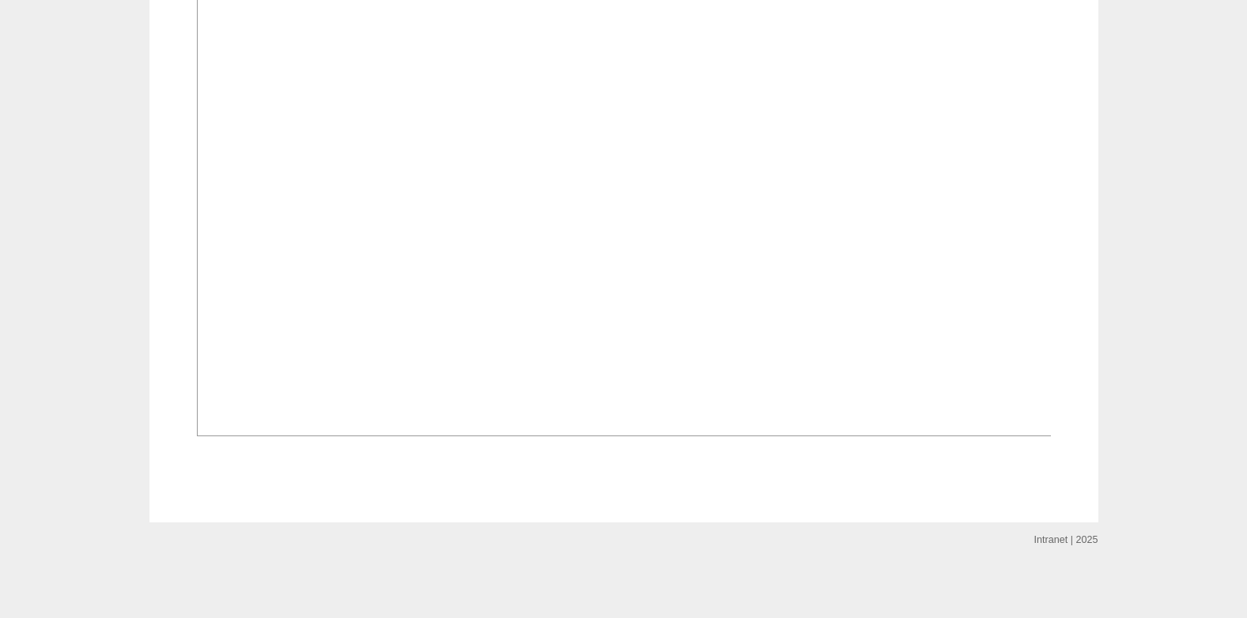
scroll to position [2359, 0]
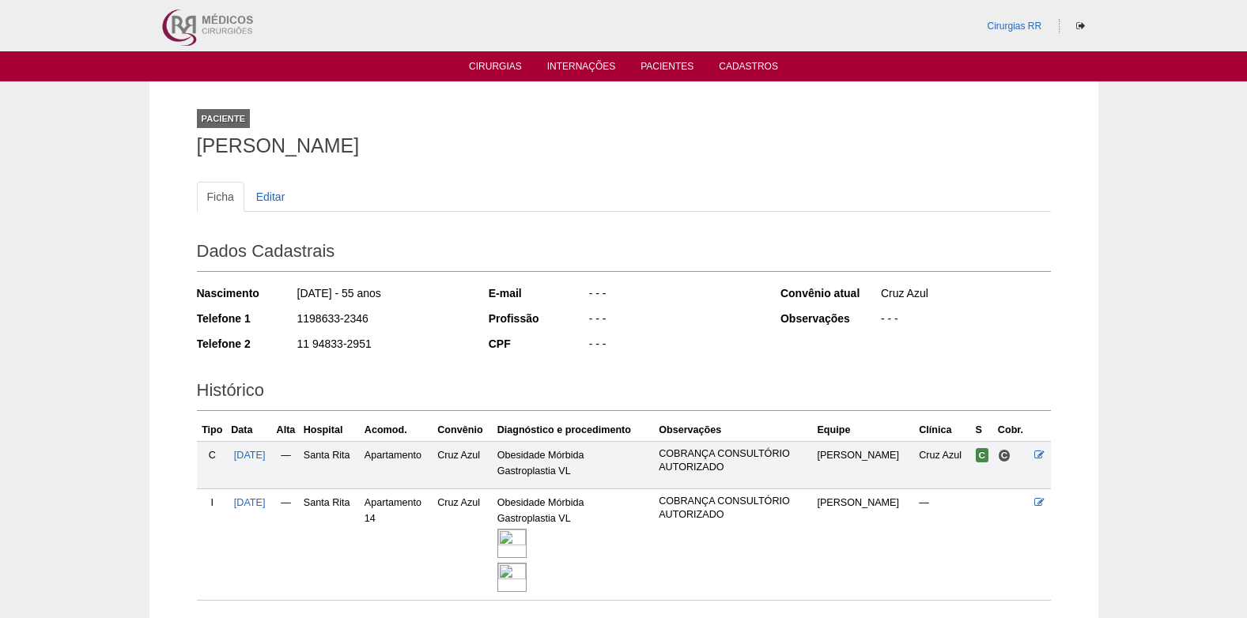
scroll to position [113, 0]
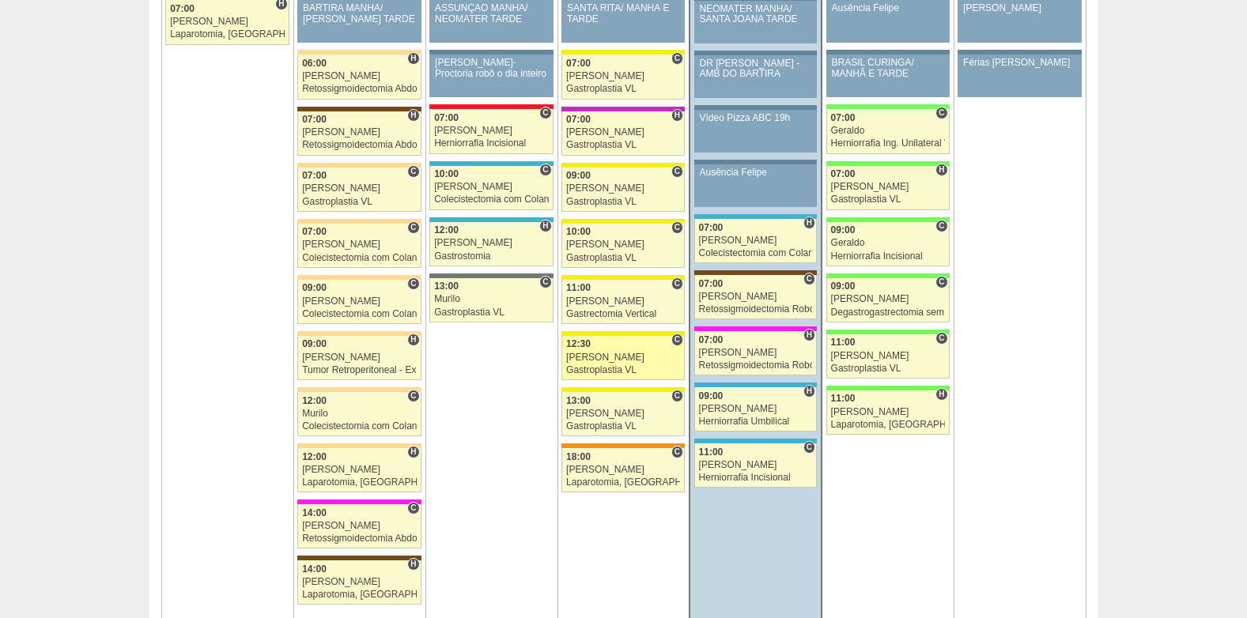
scroll to position [2055, 0]
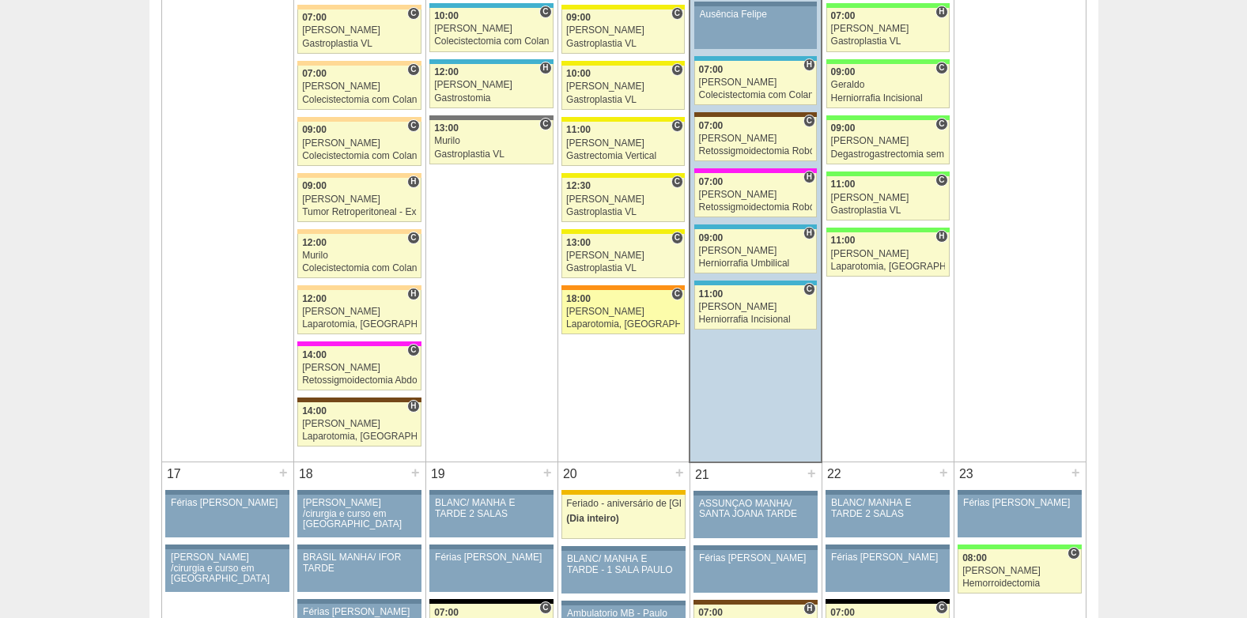
click at [620, 308] on div "[PERSON_NAME]" at bounding box center [623, 312] width 114 height 10
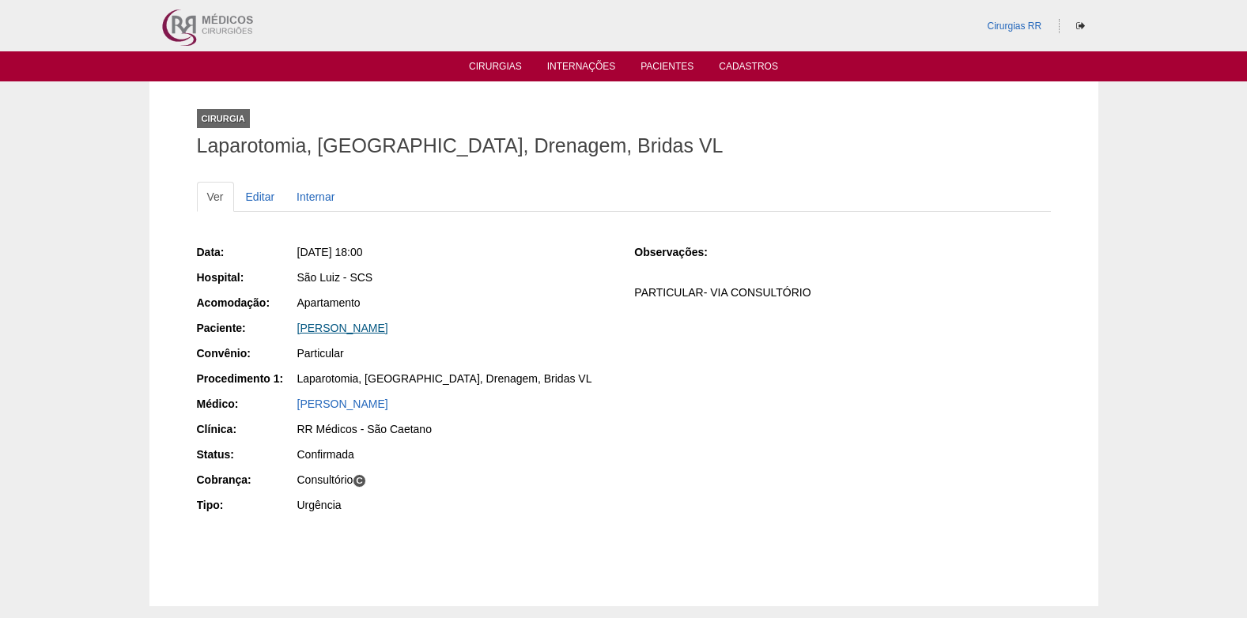
click at [337, 326] on link "Patrícia Galvão Zolin" at bounding box center [342, 328] width 91 height 13
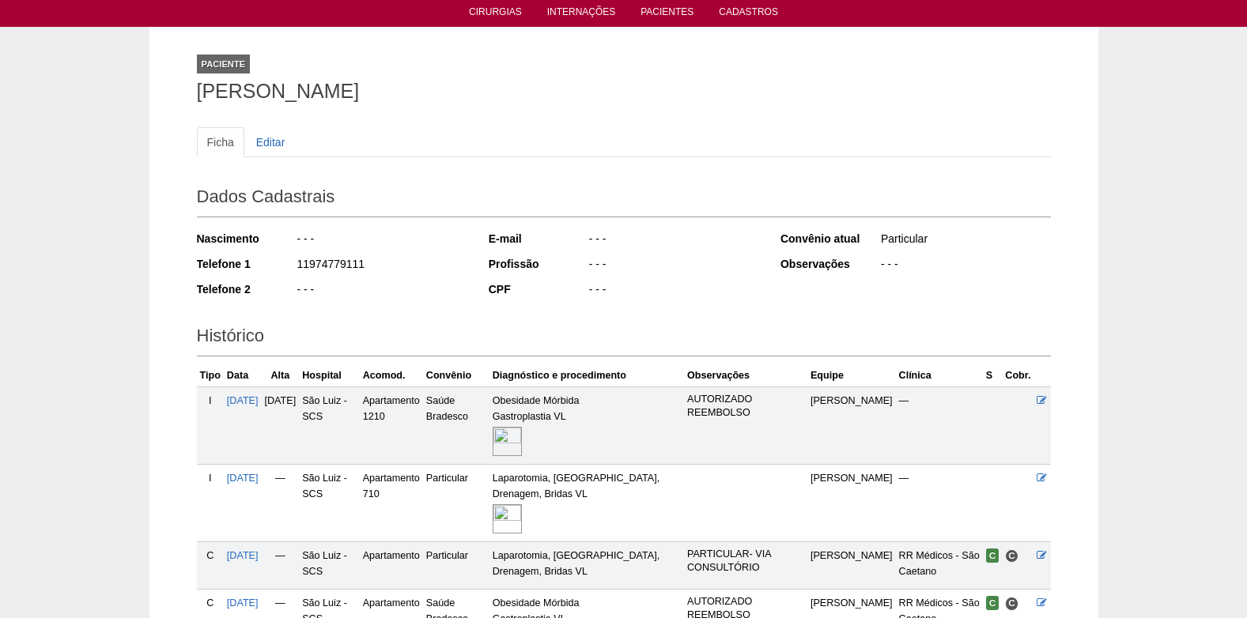
scroll to position [51, 0]
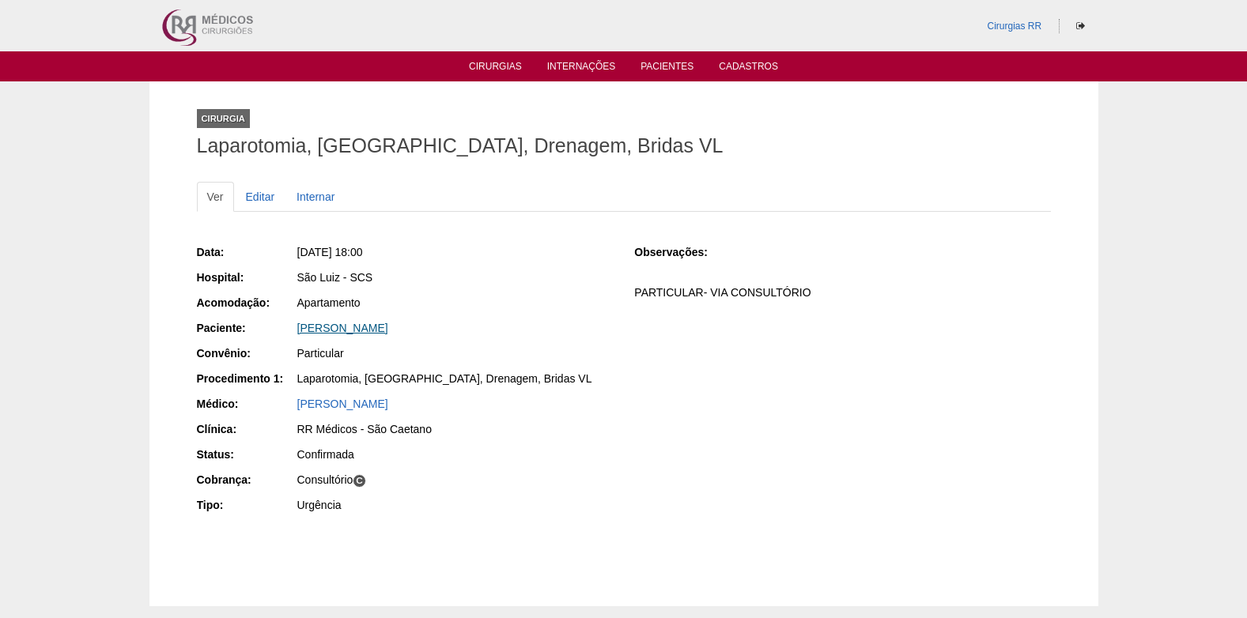
click at [329, 326] on link "[PERSON_NAME]" at bounding box center [342, 328] width 91 height 13
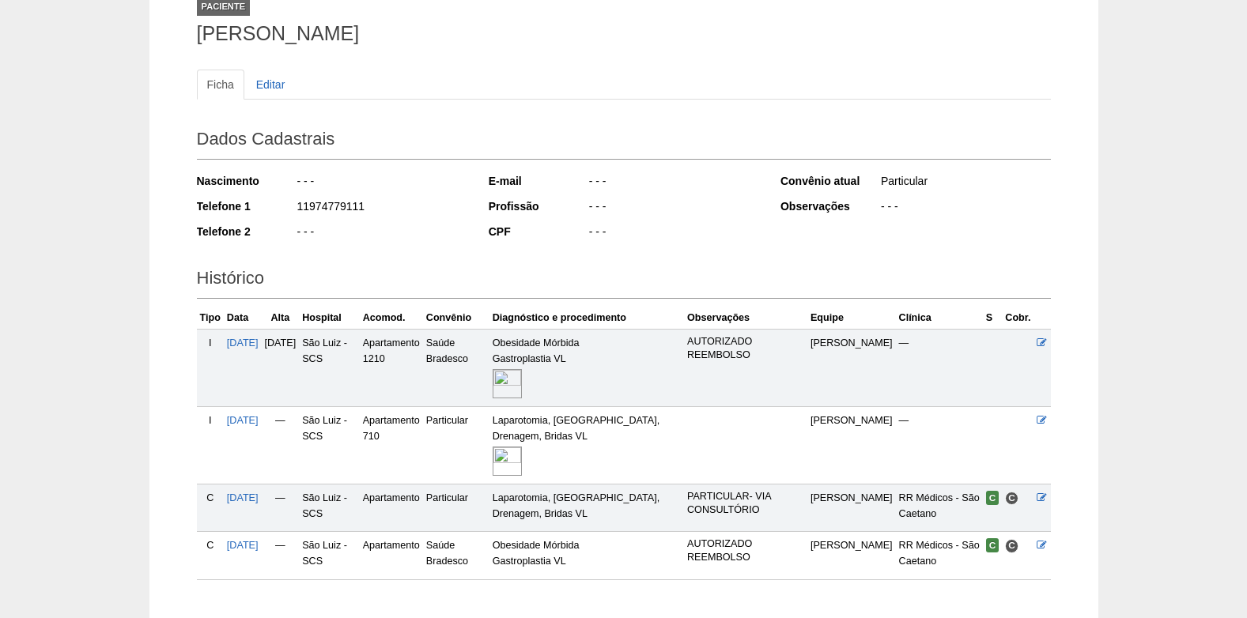
scroll to position [209, 0]
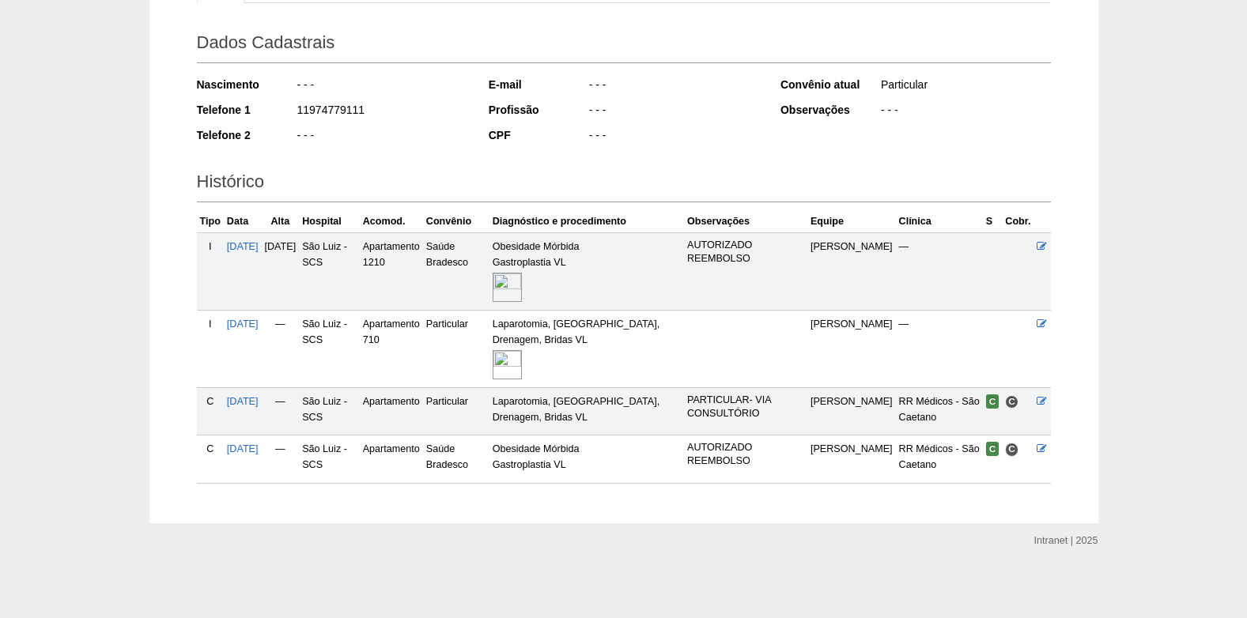
click at [522, 360] on img at bounding box center [507, 364] width 29 height 29
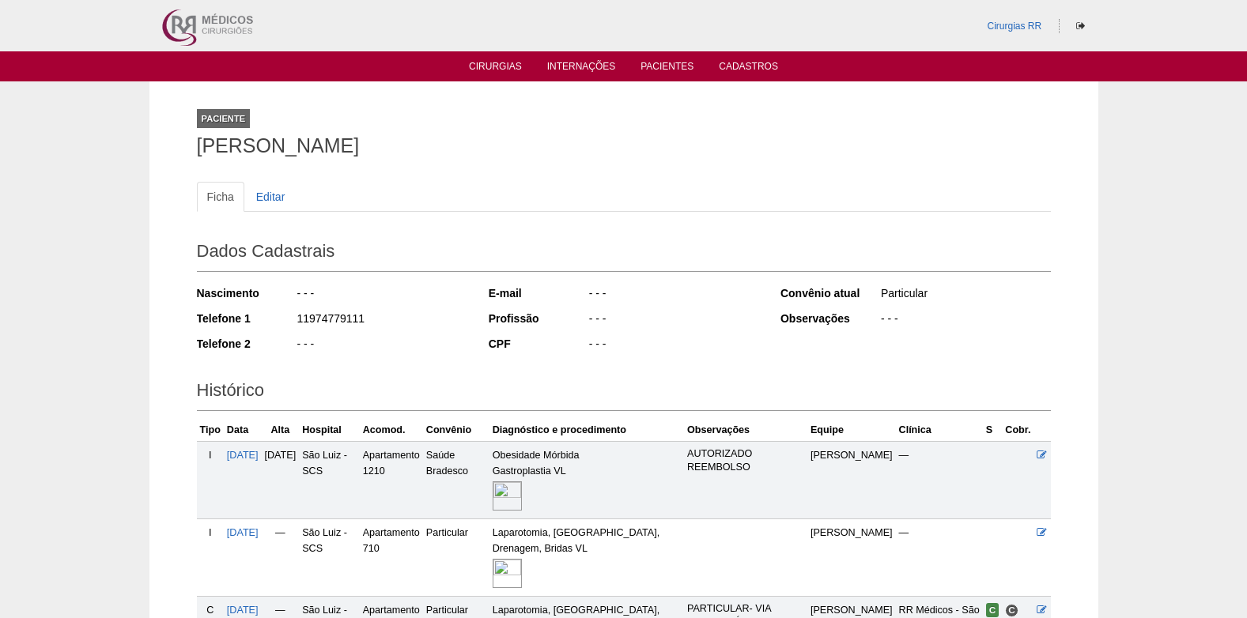
scroll to position [209, 0]
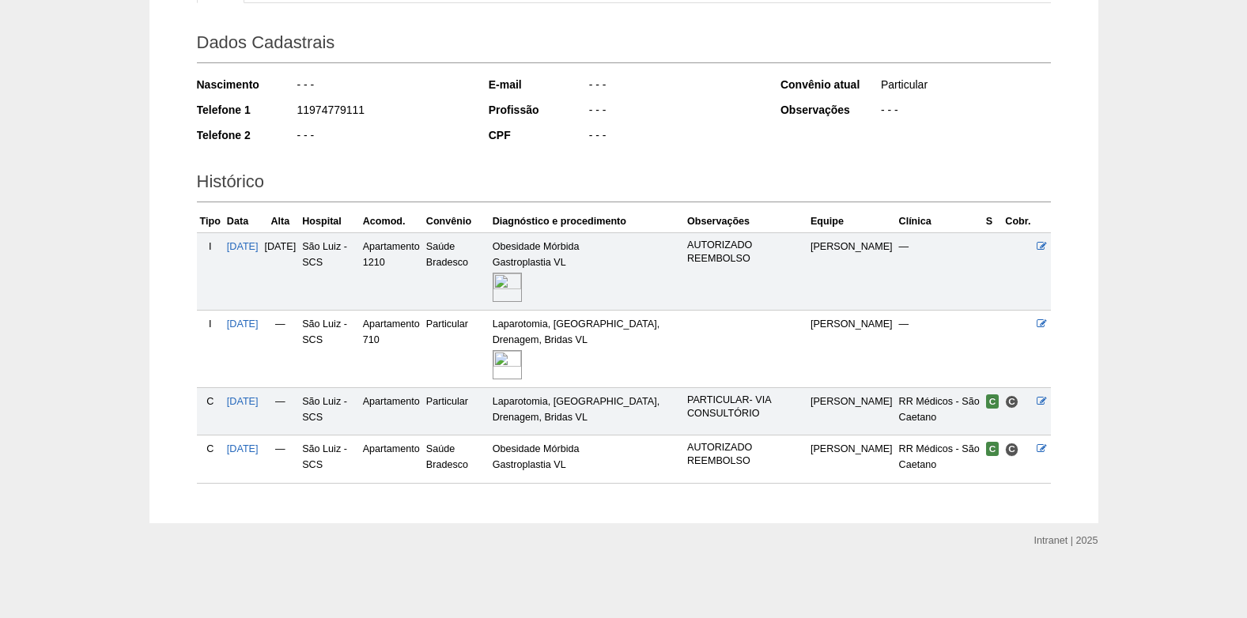
click at [522, 368] on img at bounding box center [507, 364] width 29 height 29
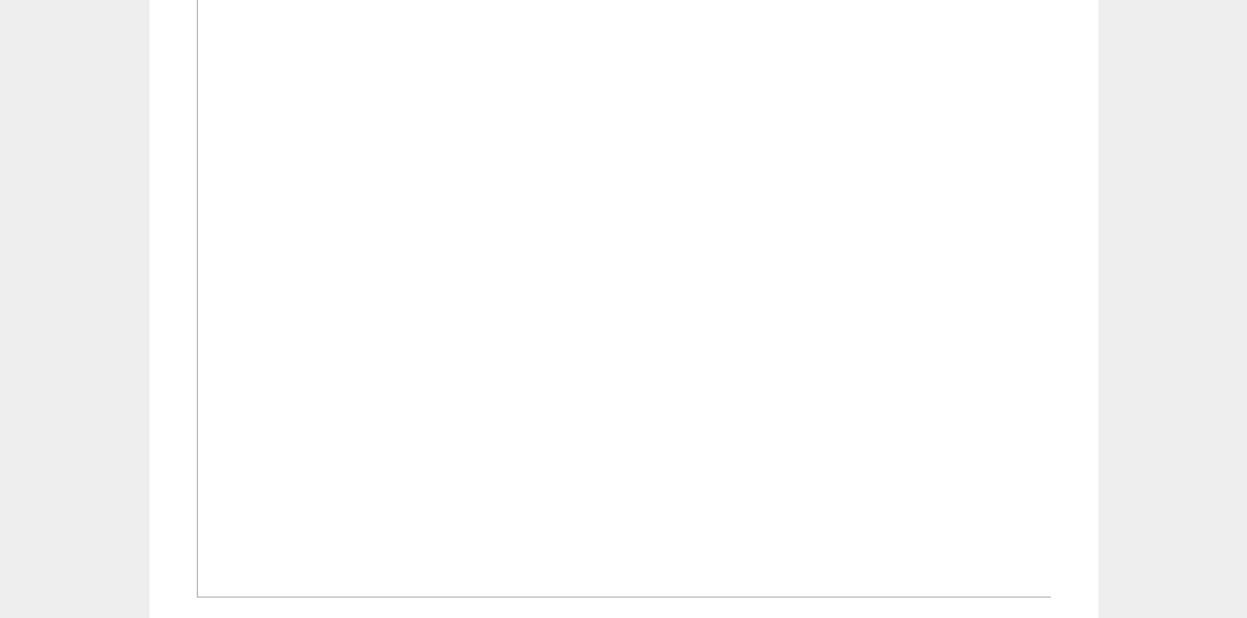
scroll to position [553, 0]
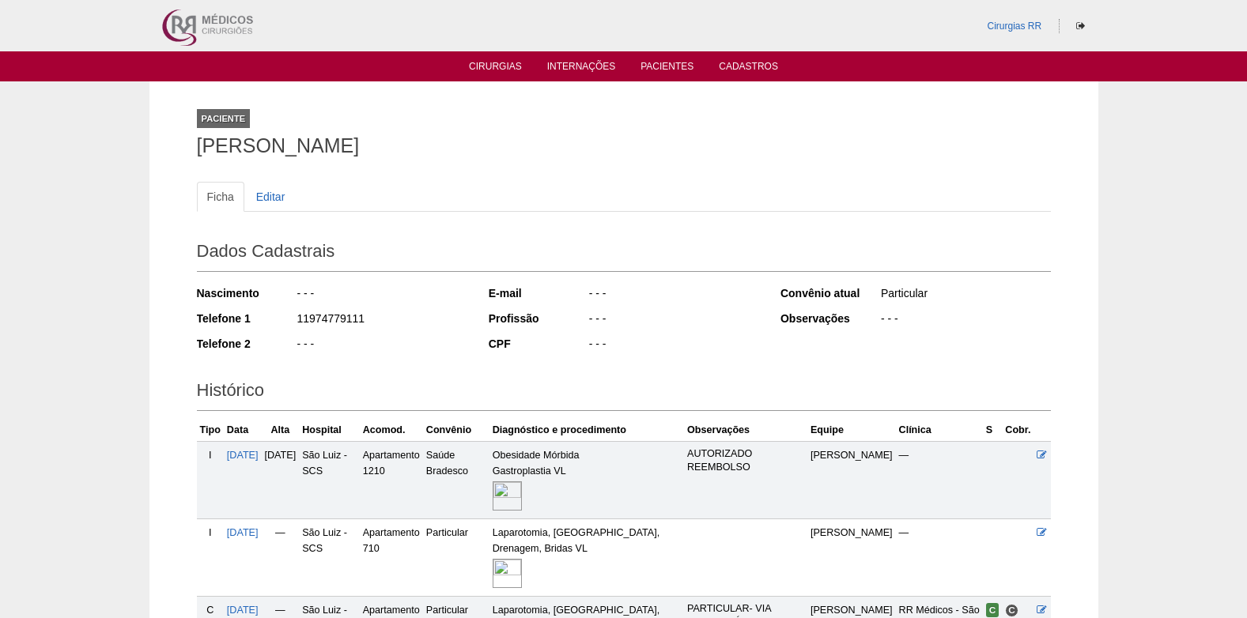
scroll to position [209, 0]
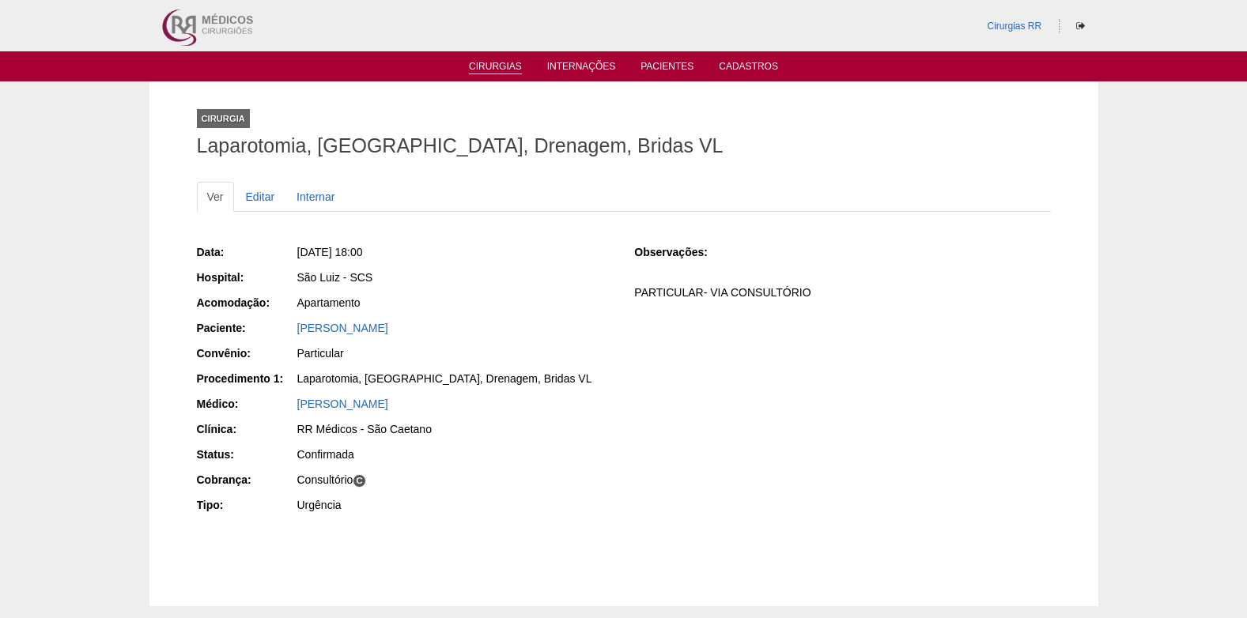
click at [493, 66] on link "Cirurgias" at bounding box center [495, 67] width 53 height 13
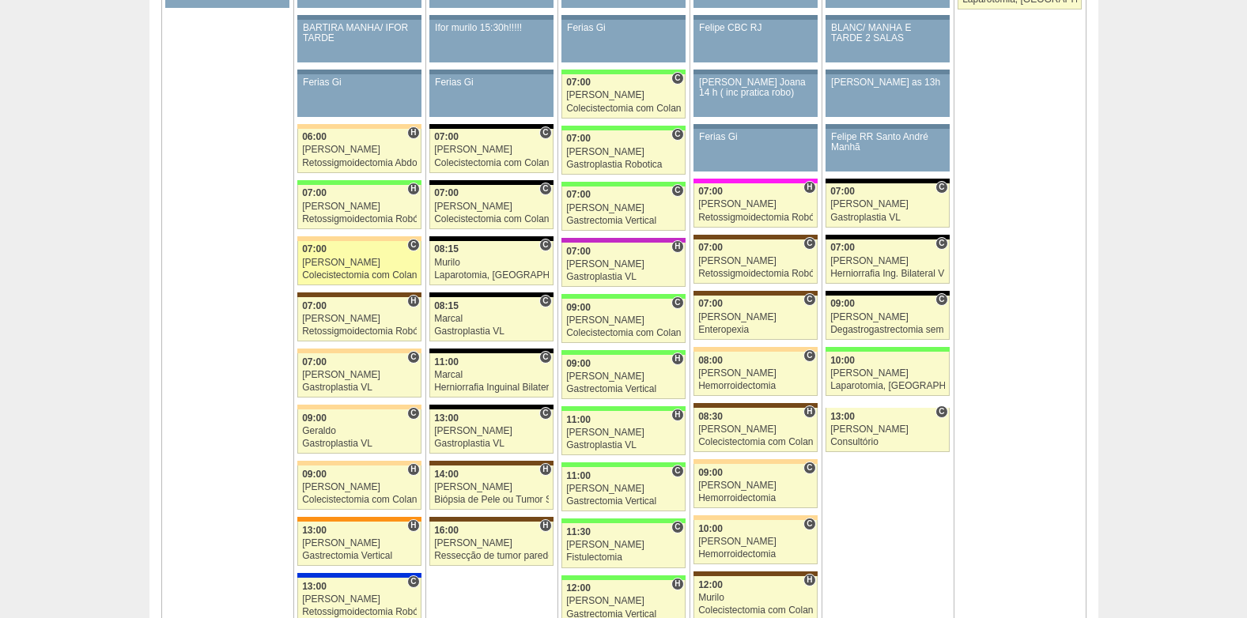
scroll to position [949, 0]
